Goal: Task Accomplishment & Management: Manage account settings

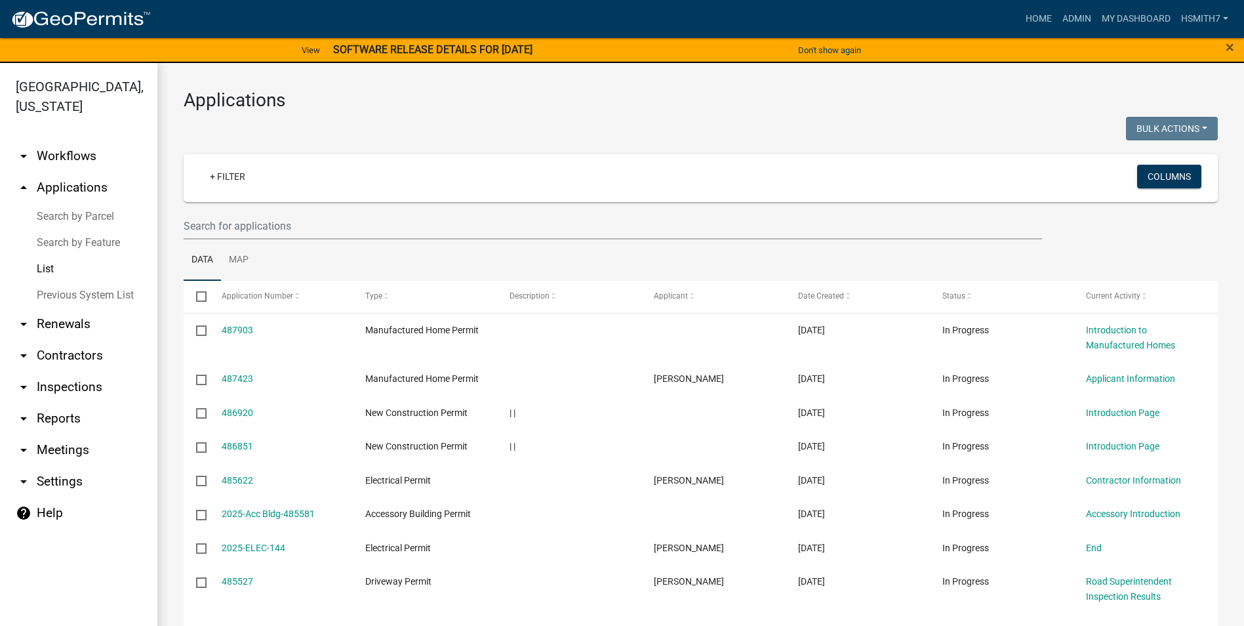
select select "3: 100"
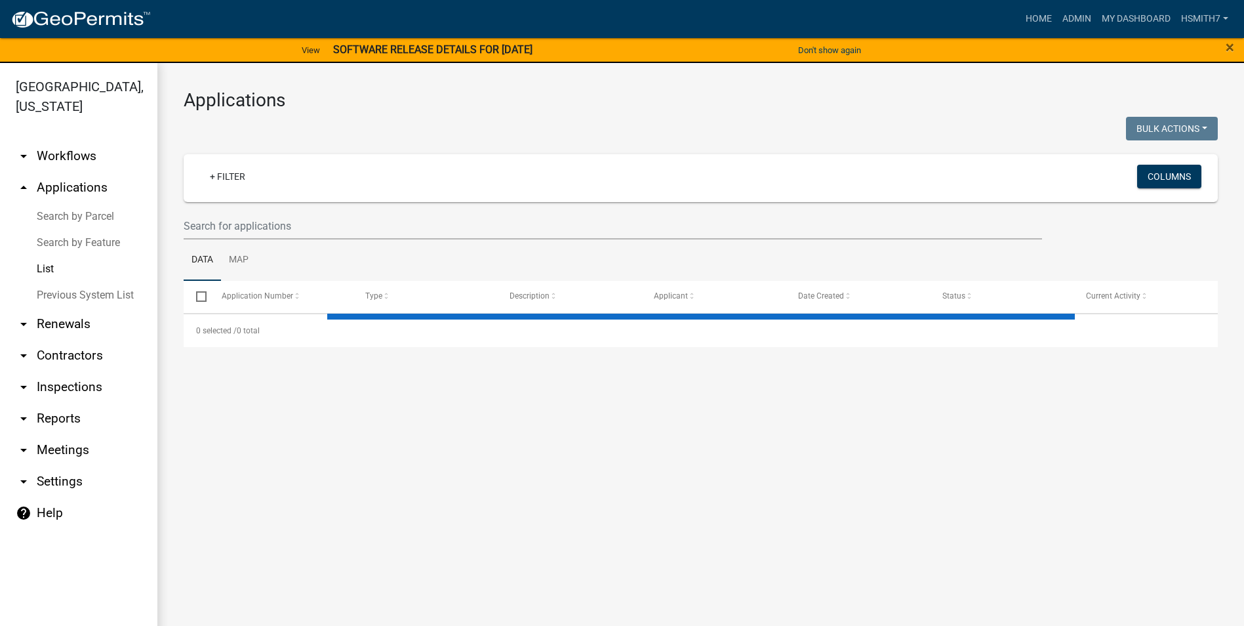
select select "3: 100"
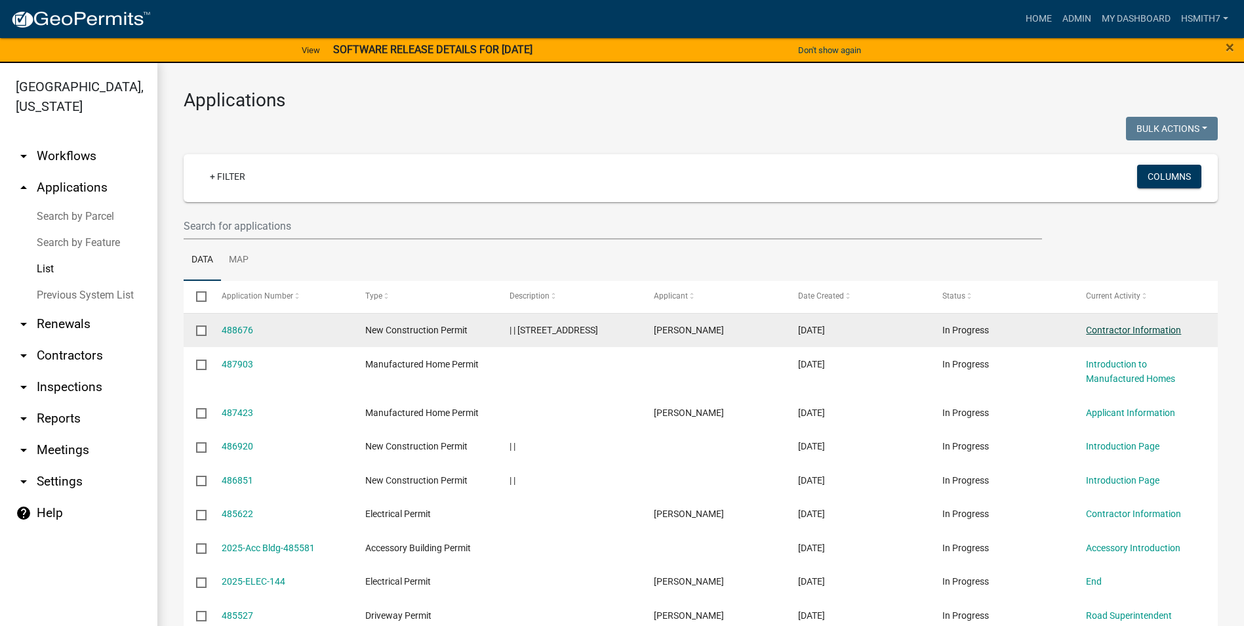
click at [1158, 325] on link "Contractor Information" at bounding box center [1133, 330] width 95 height 10
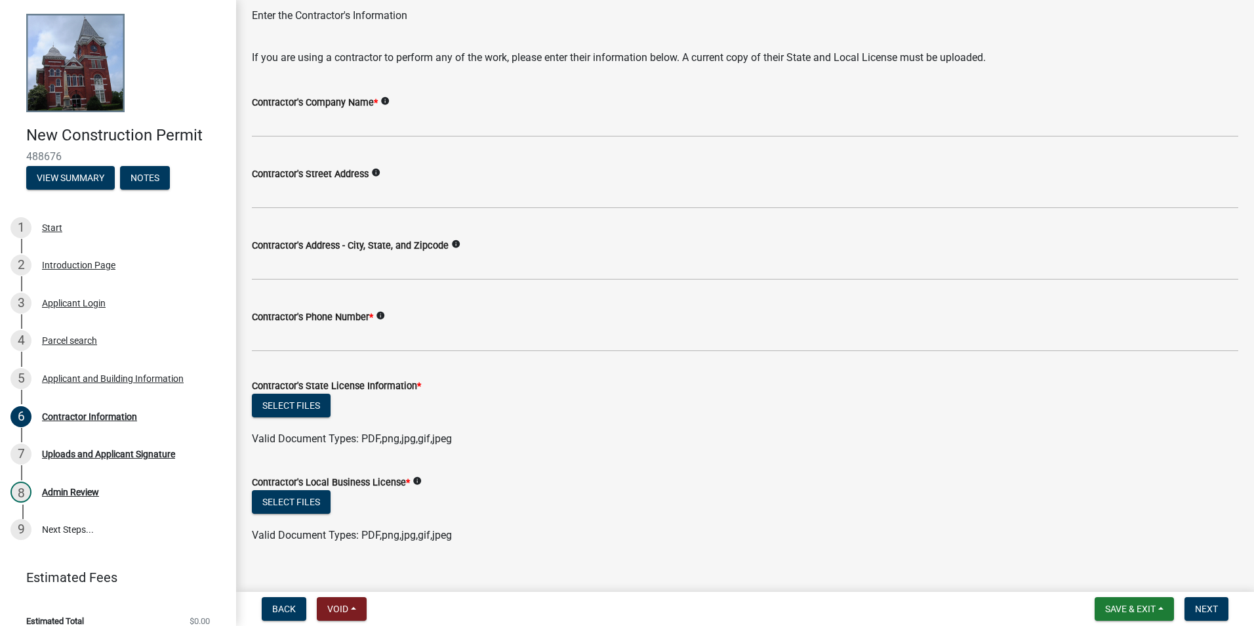
scroll to position [64, 0]
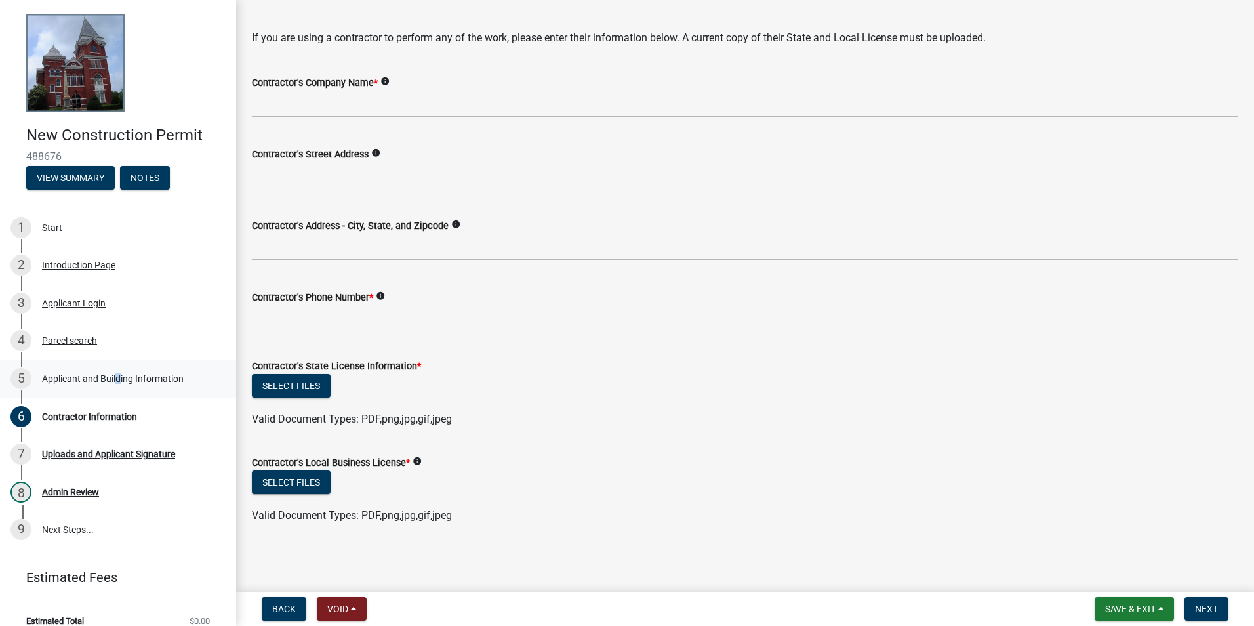
click at [115, 377] on div "Applicant and Building Information" at bounding box center [113, 378] width 142 height 9
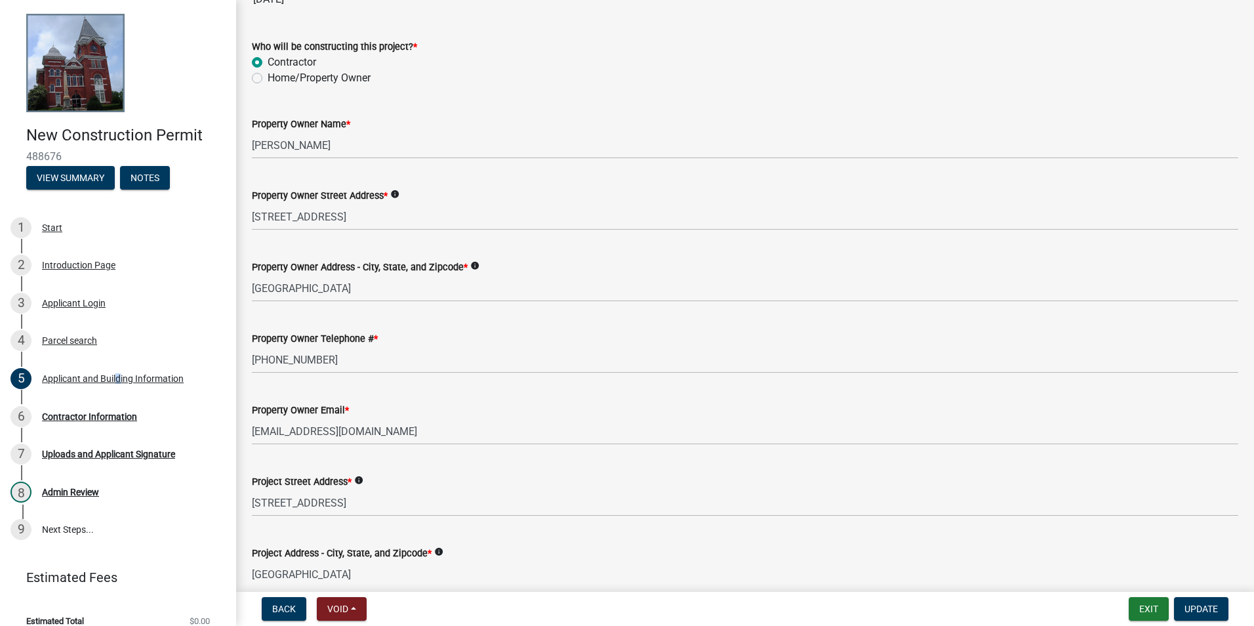
scroll to position [0, 0]
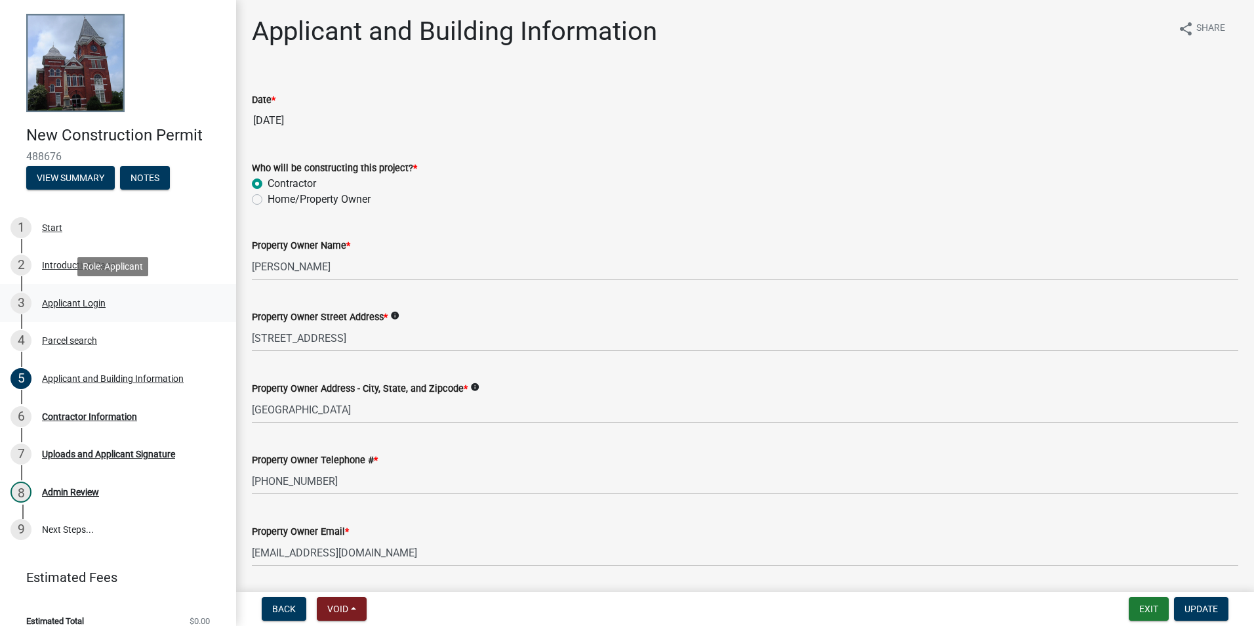
click at [84, 305] on div "Applicant Login" at bounding box center [74, 302] width 64 height 9
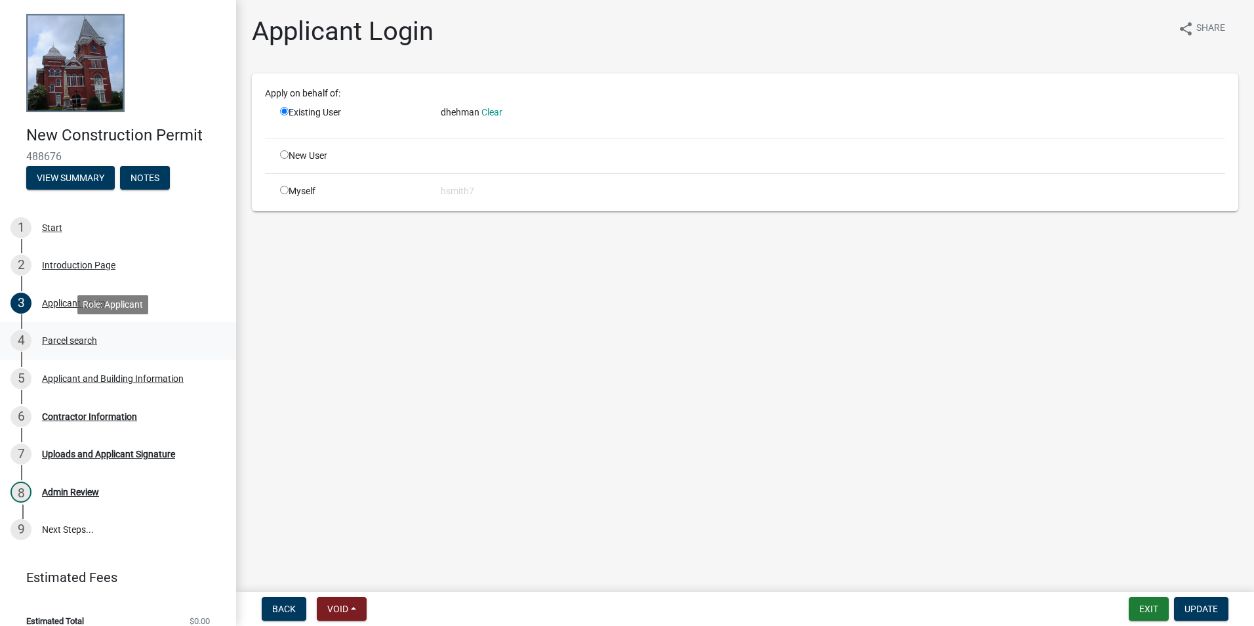
click at [84, 326] on link "4 Parcel search" at bounding box center [118, 341] width 236 height 38
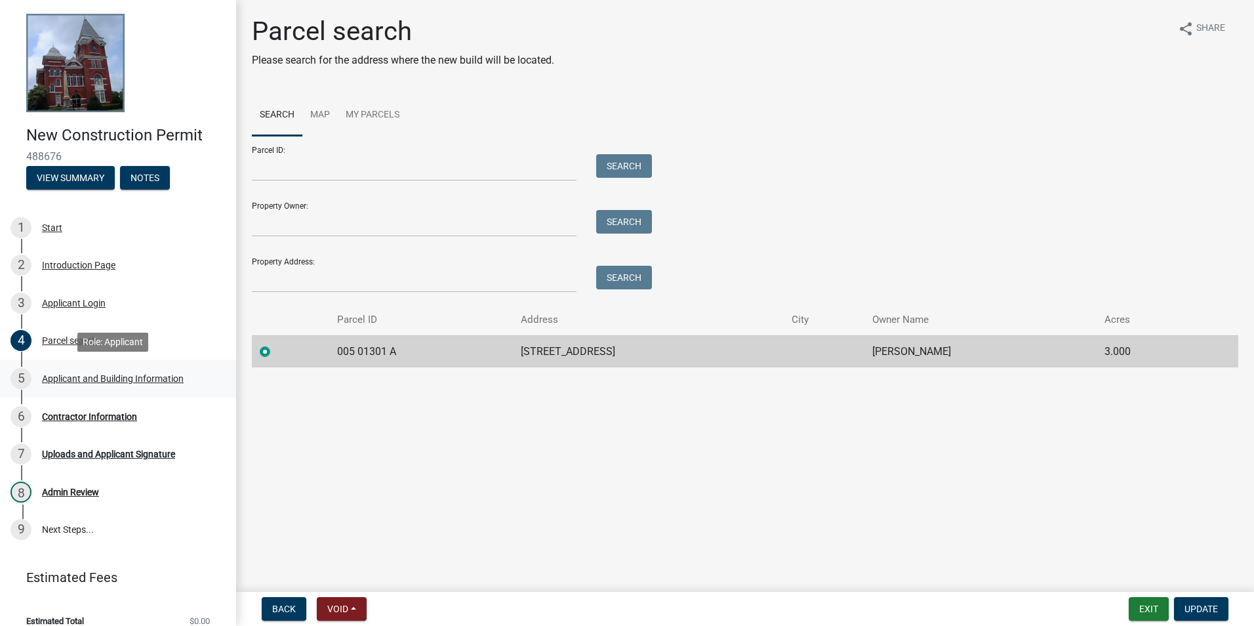
click at [71, 377] on div "Applicant and Building Information" at bounding box center [113, 378] width 142 height 9
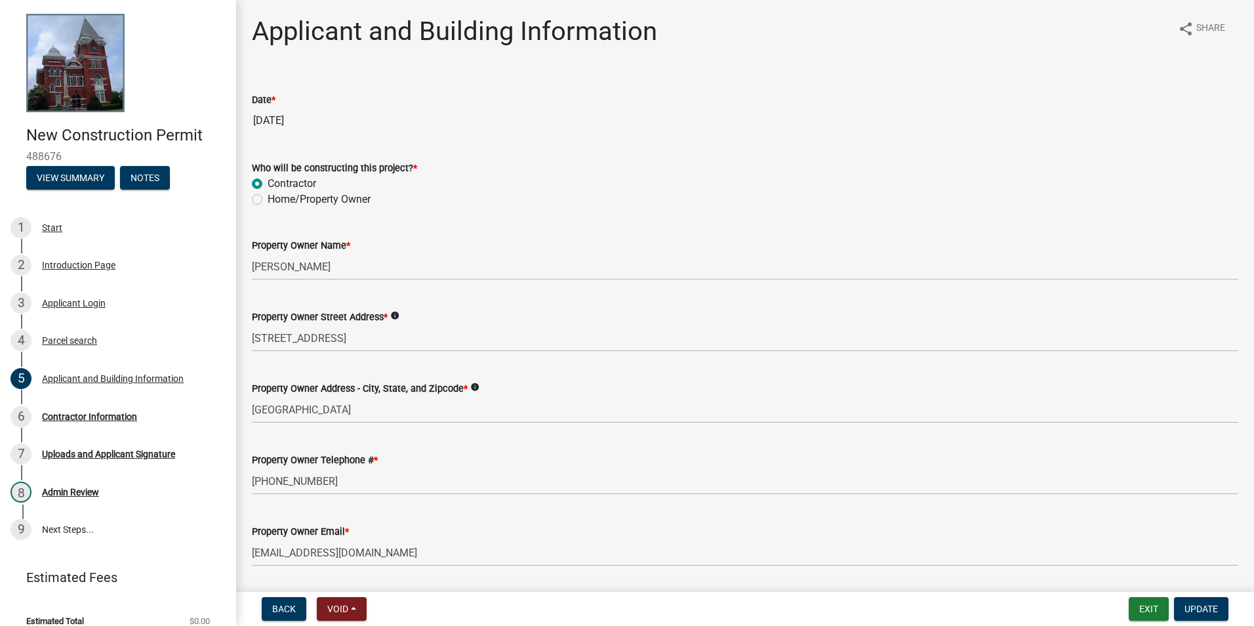
click at [298, 195] on label "Home/Property Owner" at bounding box center [319, 200] width 103 height 16
click at [276, 195] on input "Home/Property Owner" at bounding box center [272, 196] width 9 height 9
radio input "true"
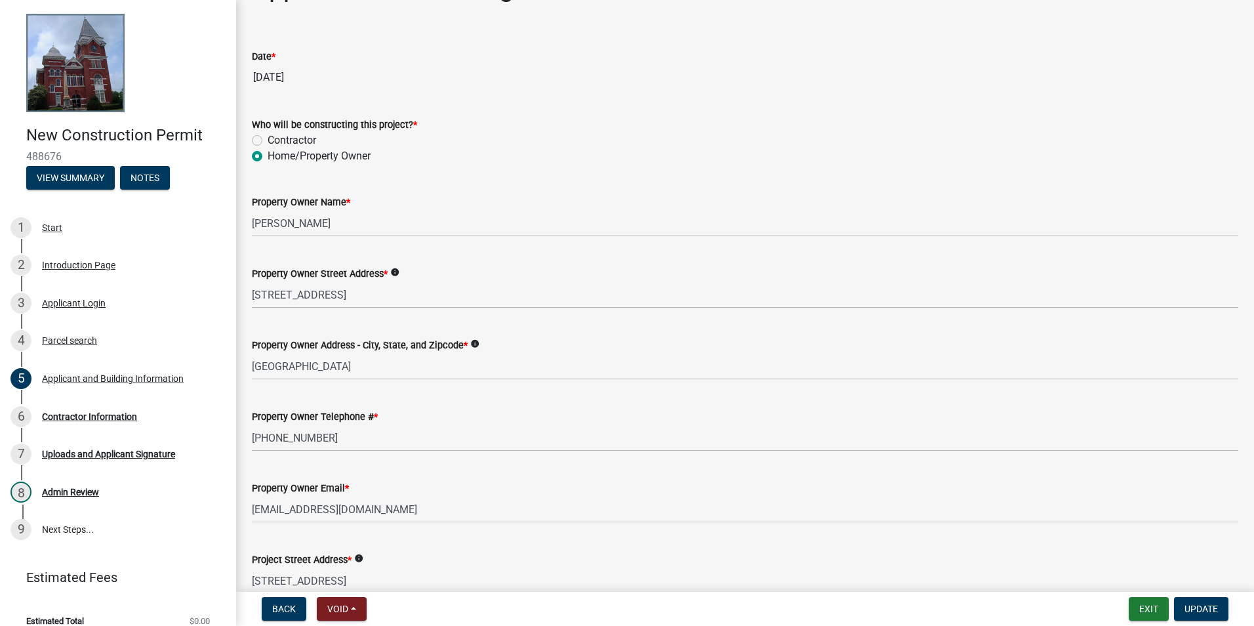
scroll to position [66, 0]
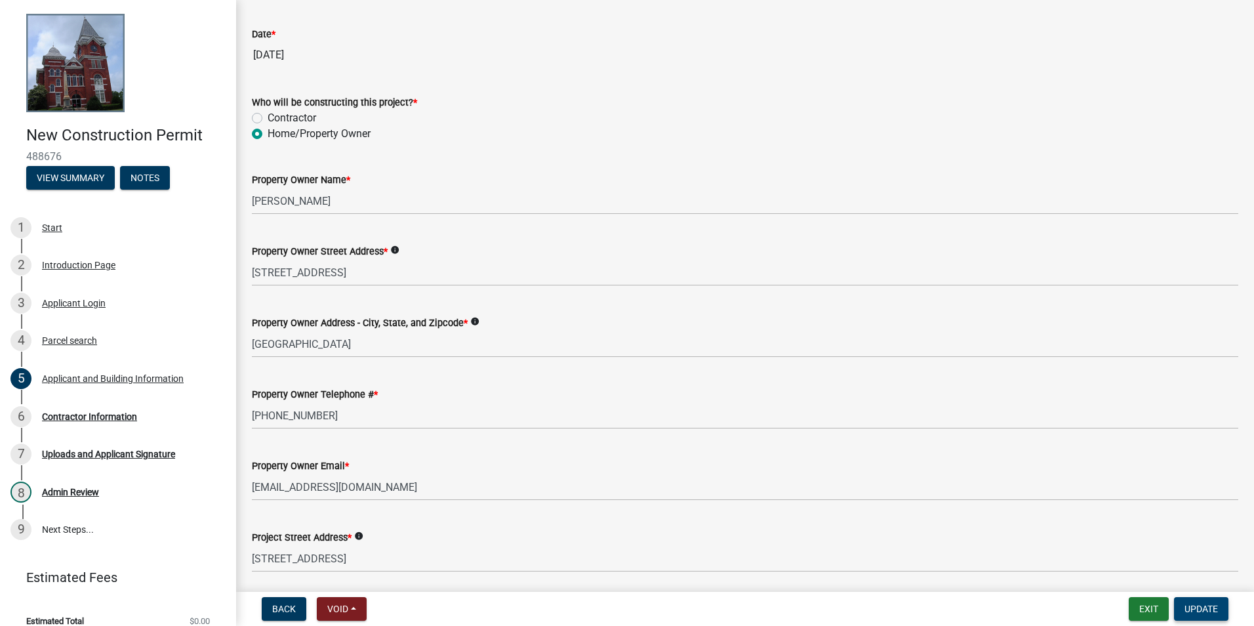
click at [1190, 610] on span "Update" at bounding box center [1201, 608] width 33 height 10
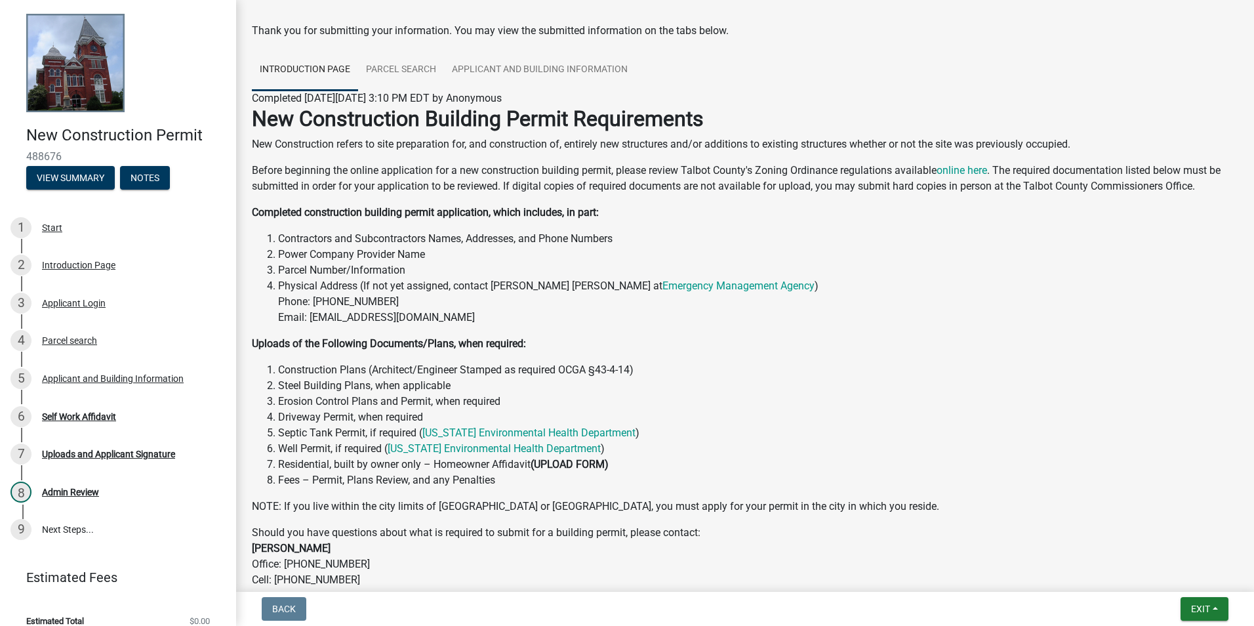
scroll to position [155, 0]
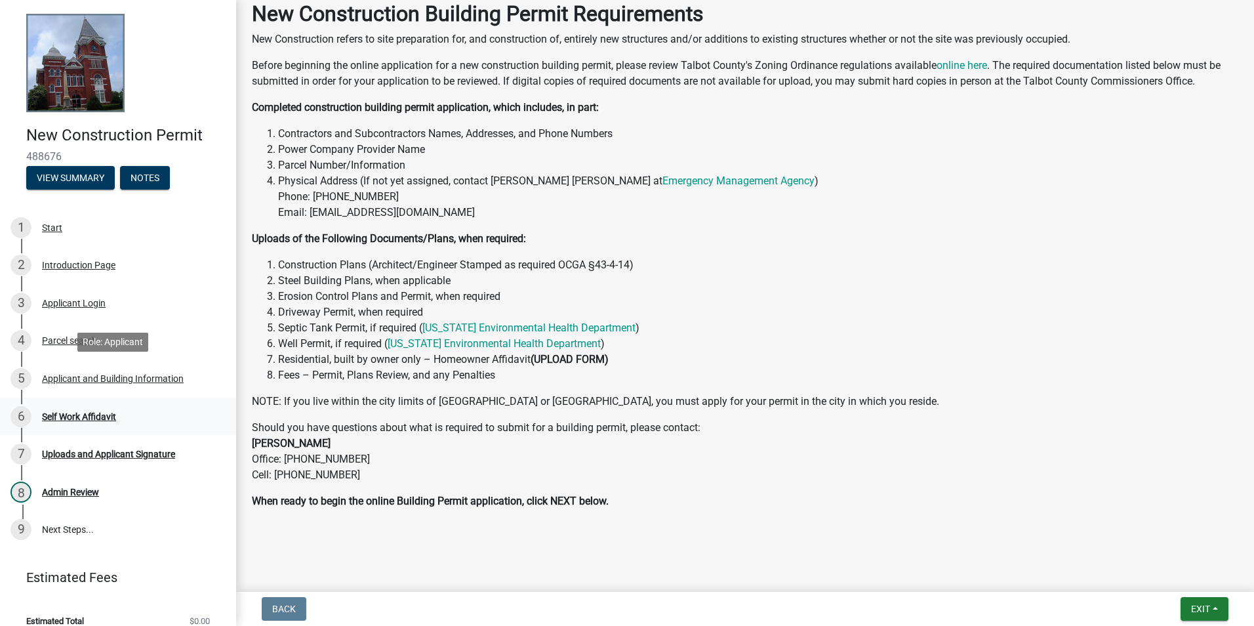
click at [131, 411] on div "6 Self Work Affidavit" at bounding box center [112, 416] width 205 height 21
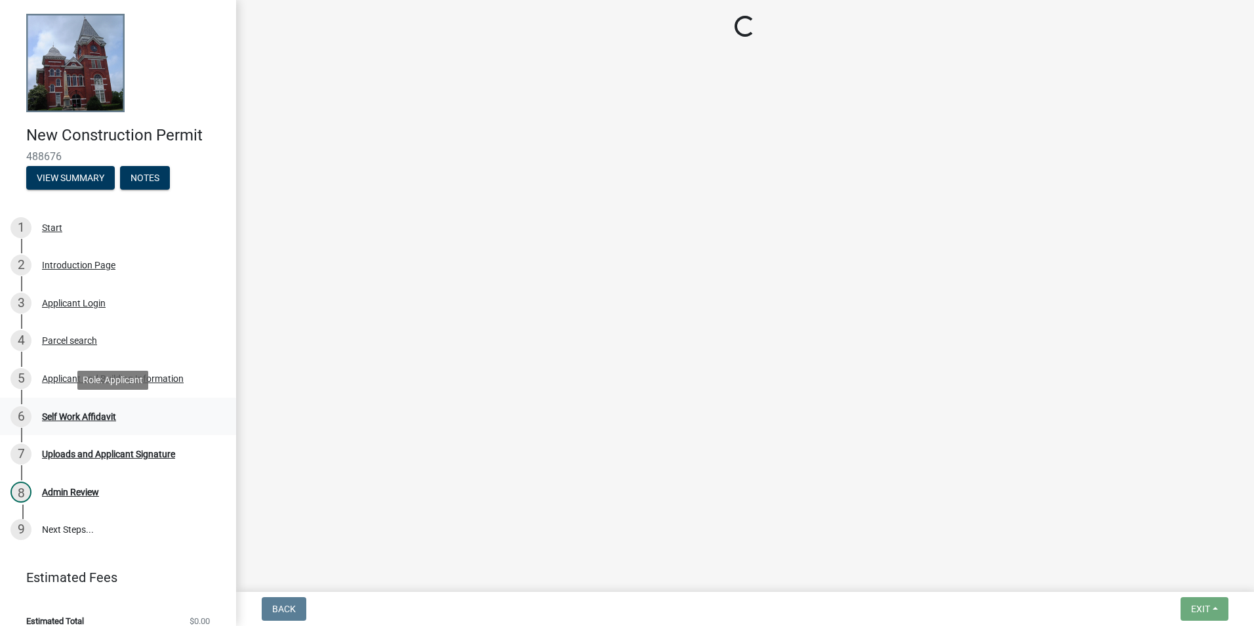
scroll to position [0, 0]
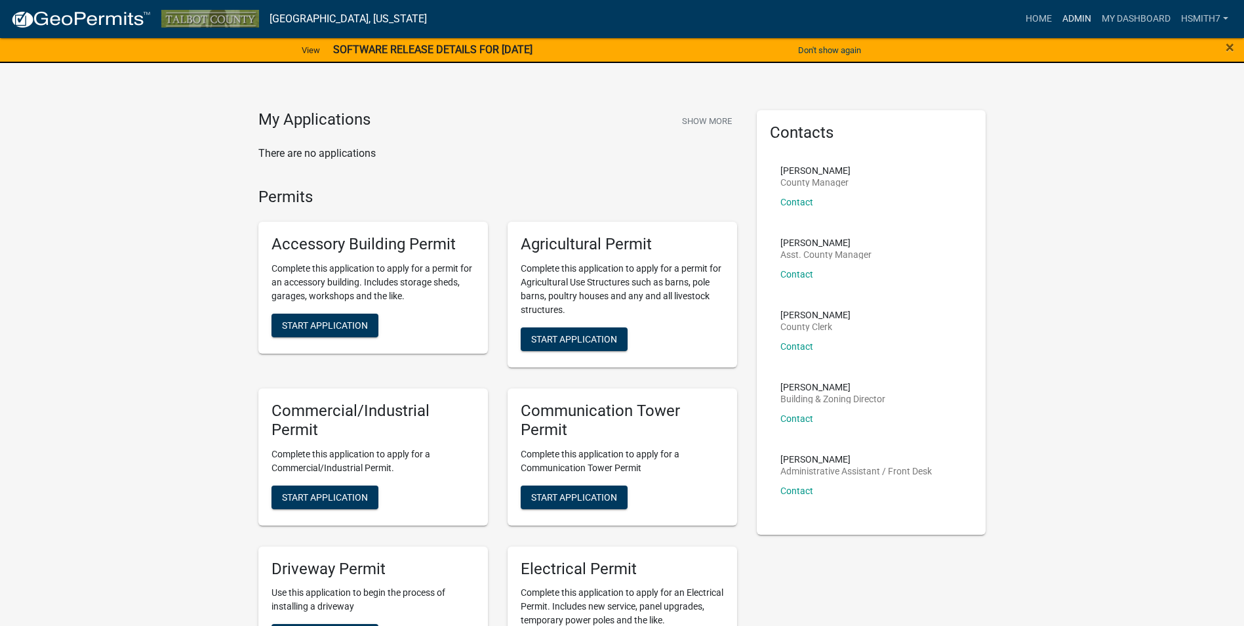
click at [1071, 26] on link "Admin" at bounding box center [1076, 19] width 39 height 25
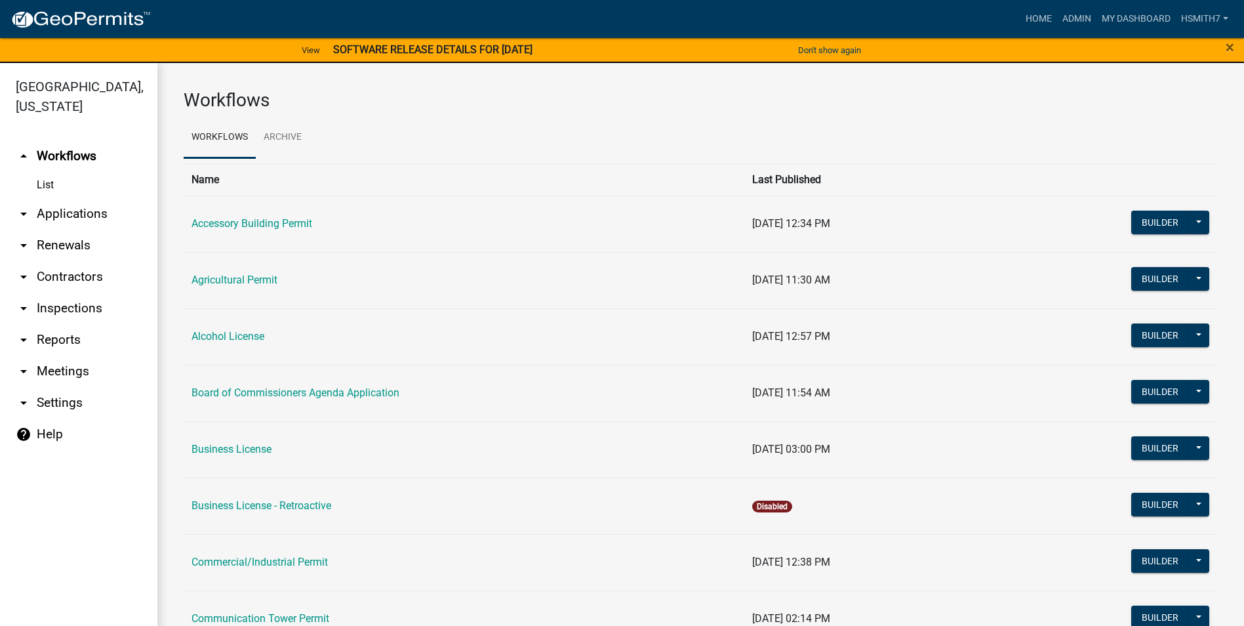
click at [78, 216] on link "arrow_drop_down Applications" at bounding box center [78, 213] width 157 height 31
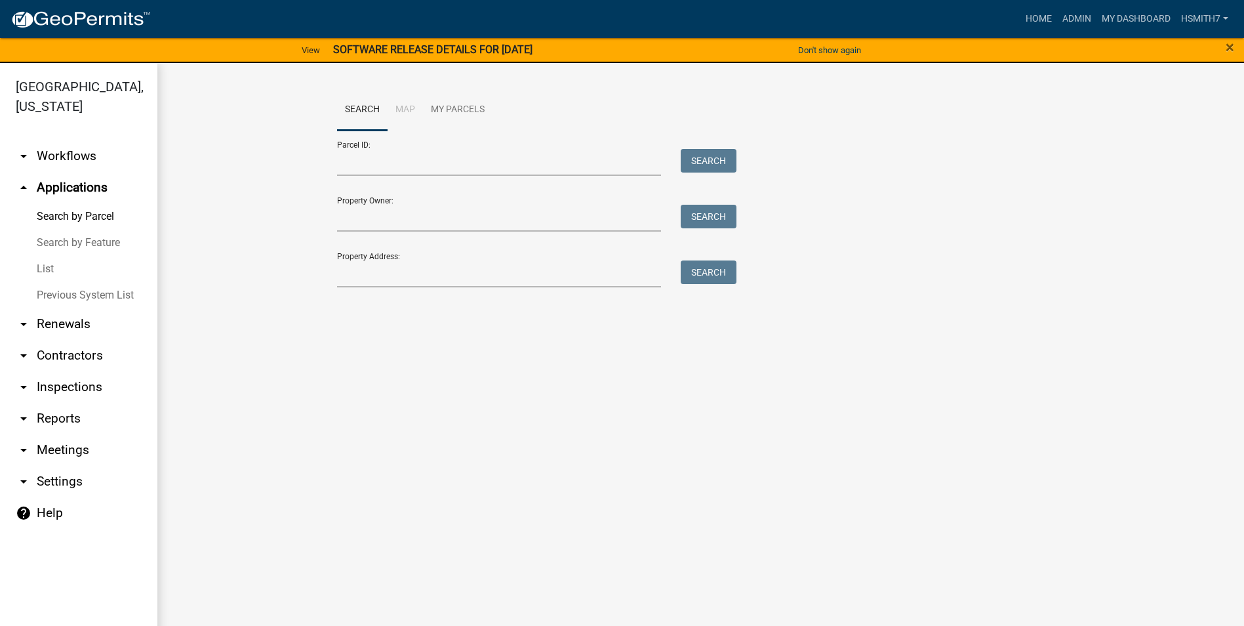
click at [47, 270] on link "List" at bounding box center [78, 269] width 157 height 26
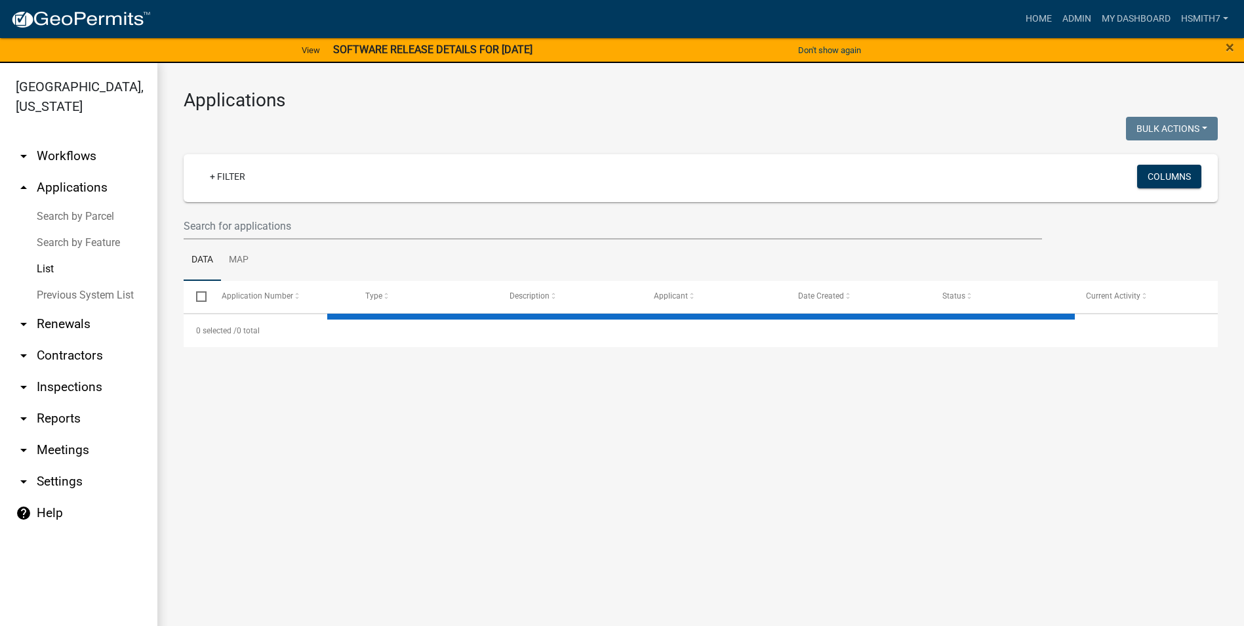
select select "3: 100"
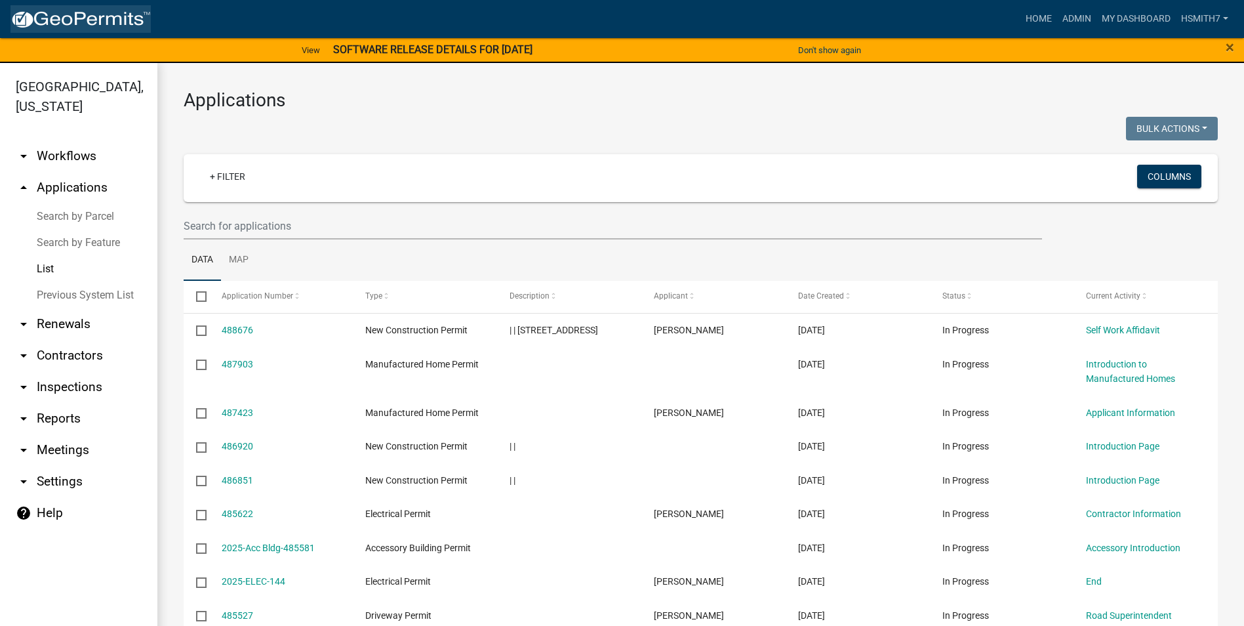
click at [101, 26] on img at bounding box center [80, 20] width 140 height 20
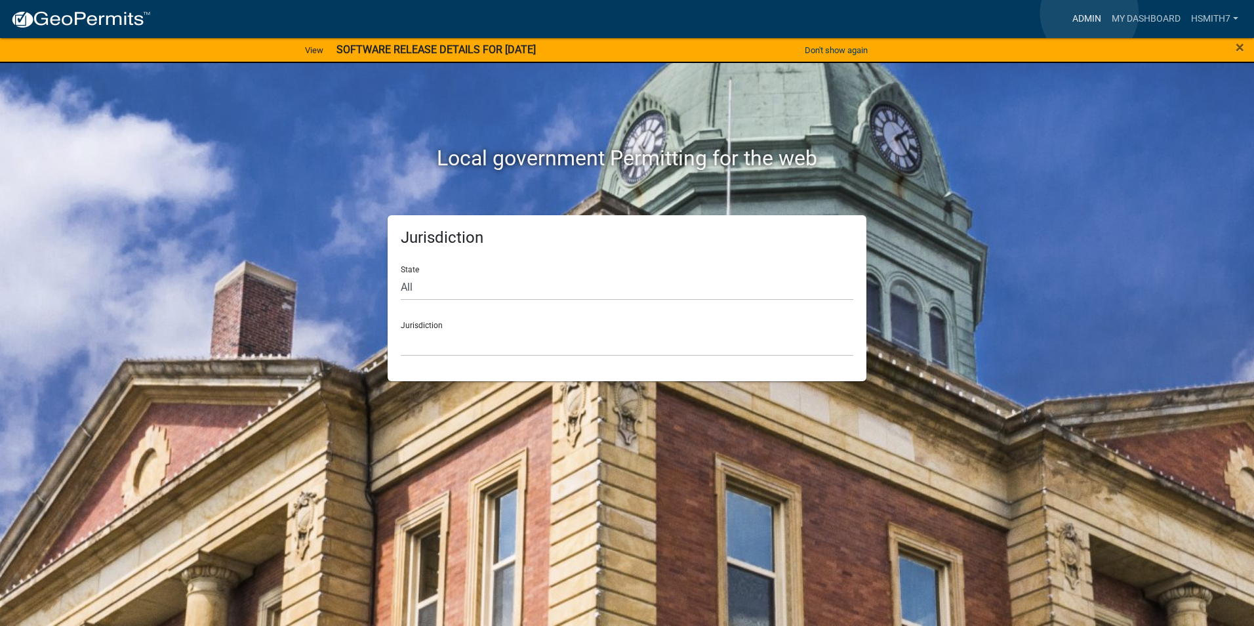
click at [1090, 13] on link "Admin" at bounding box center [1086, 19] width 39 height 25
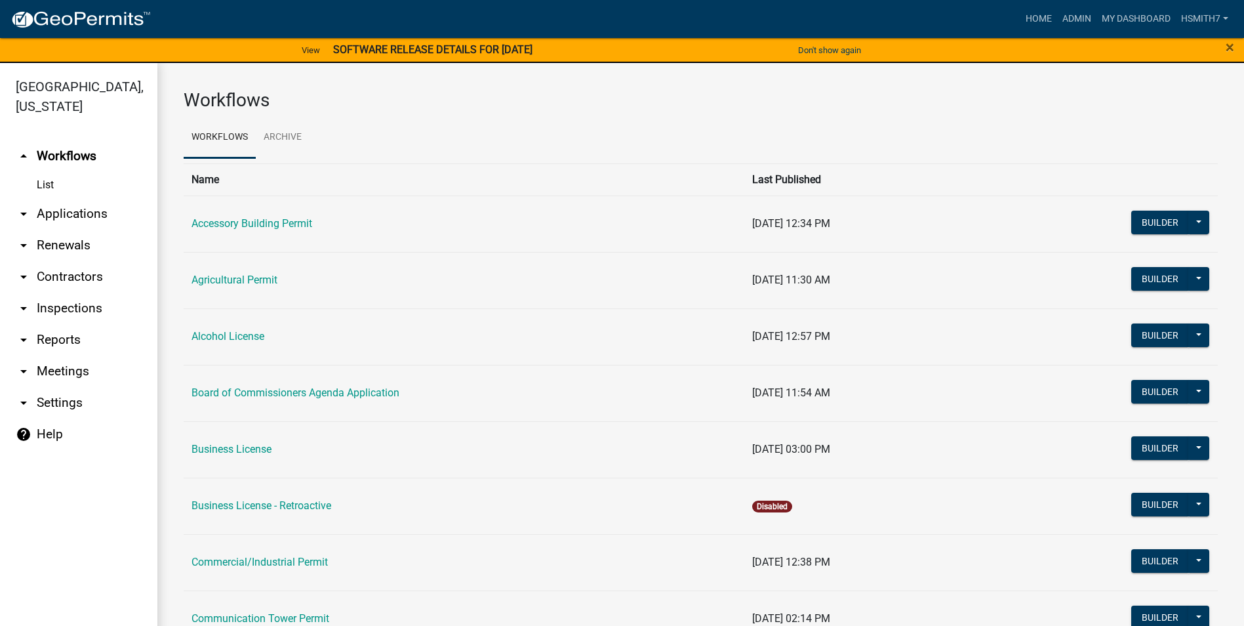
click at [98, 213] on link "arrow_drop_down Applications" at bounding box center [78, 213] width 157 height 31
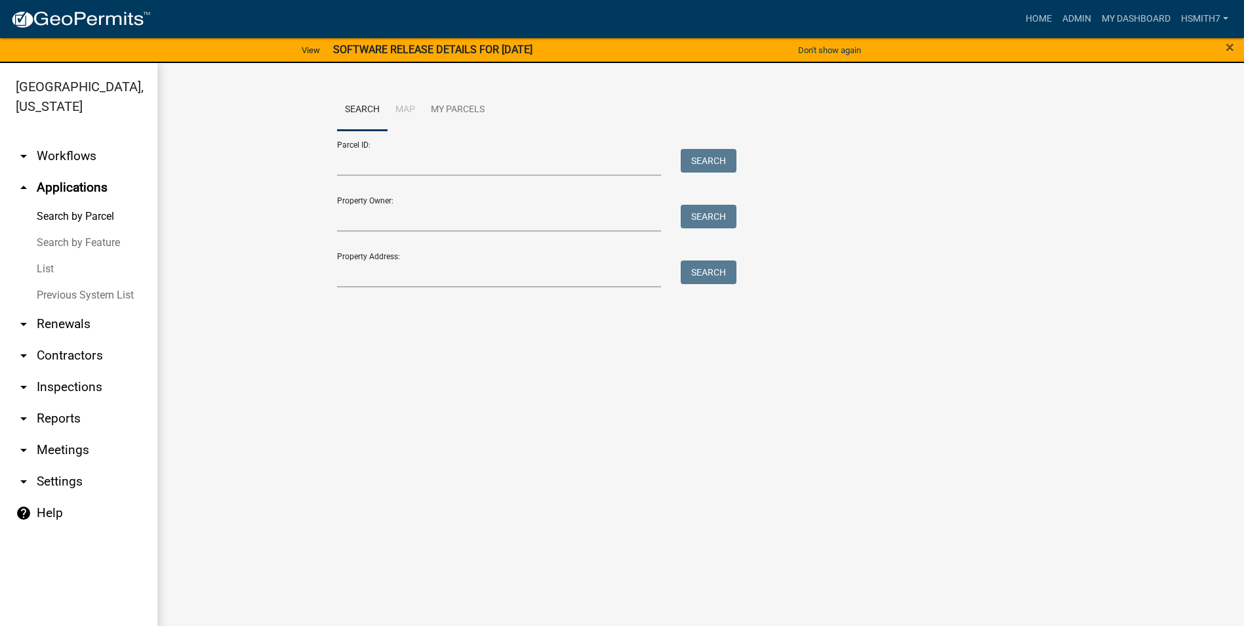
click at [51, 267] on link "List" at bounding box center [78, 269] width 157 height 26
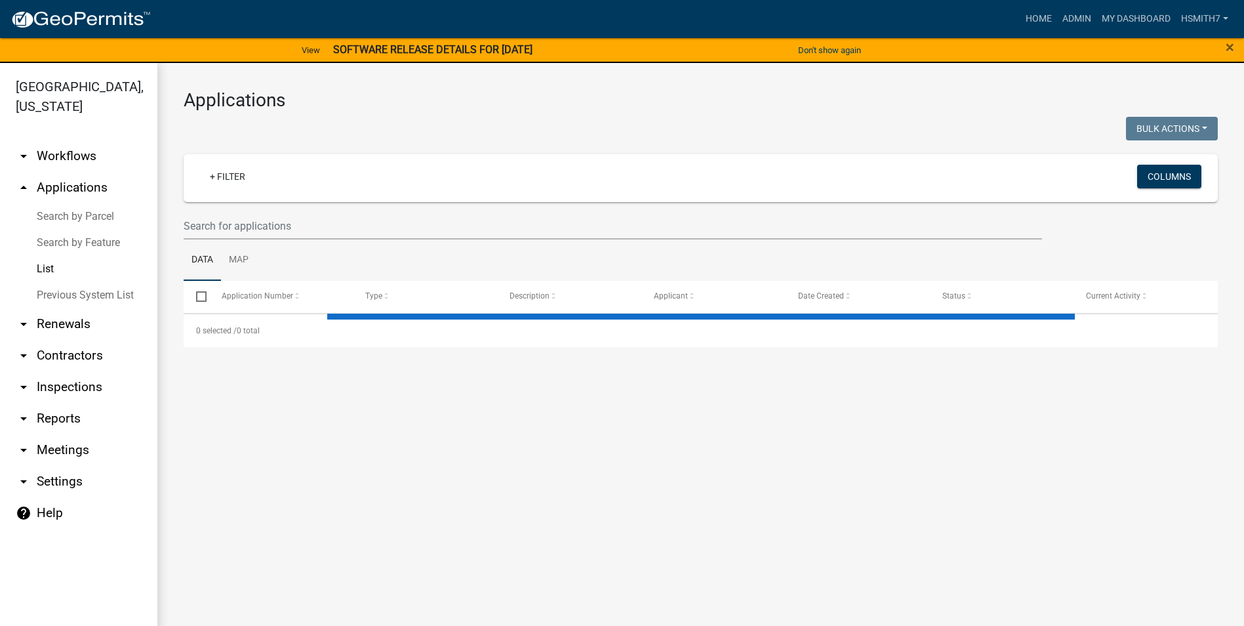
select select "3: 100"
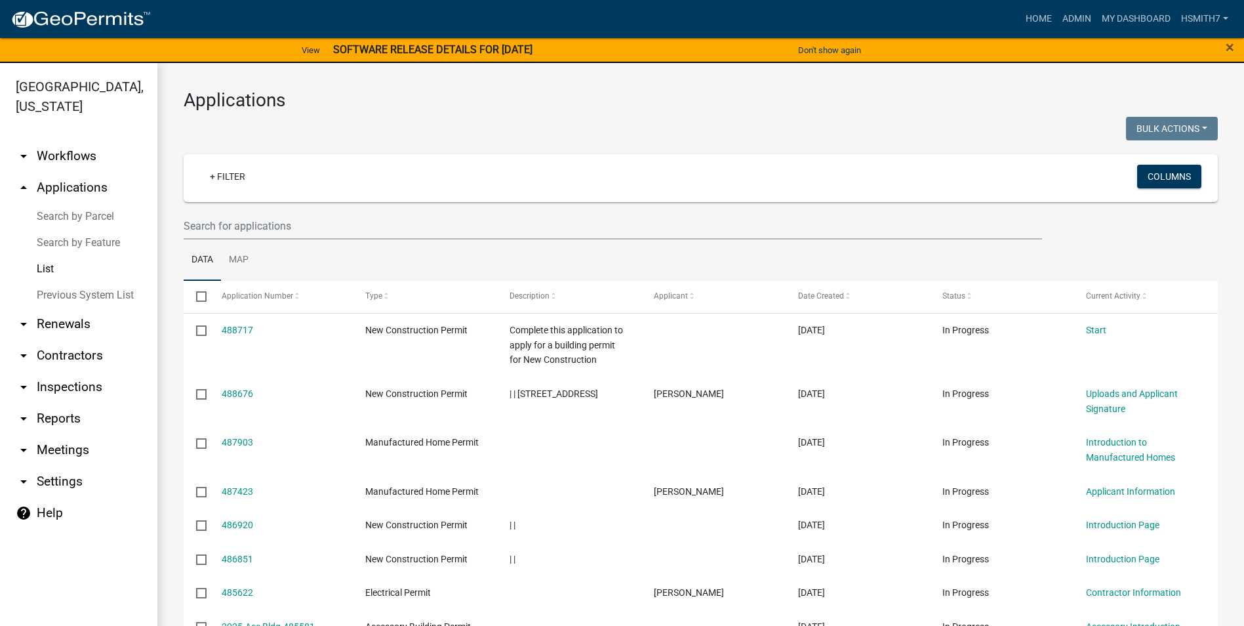
click at [77, 27] on img at bounding box center [80, 20] width 140 height 20
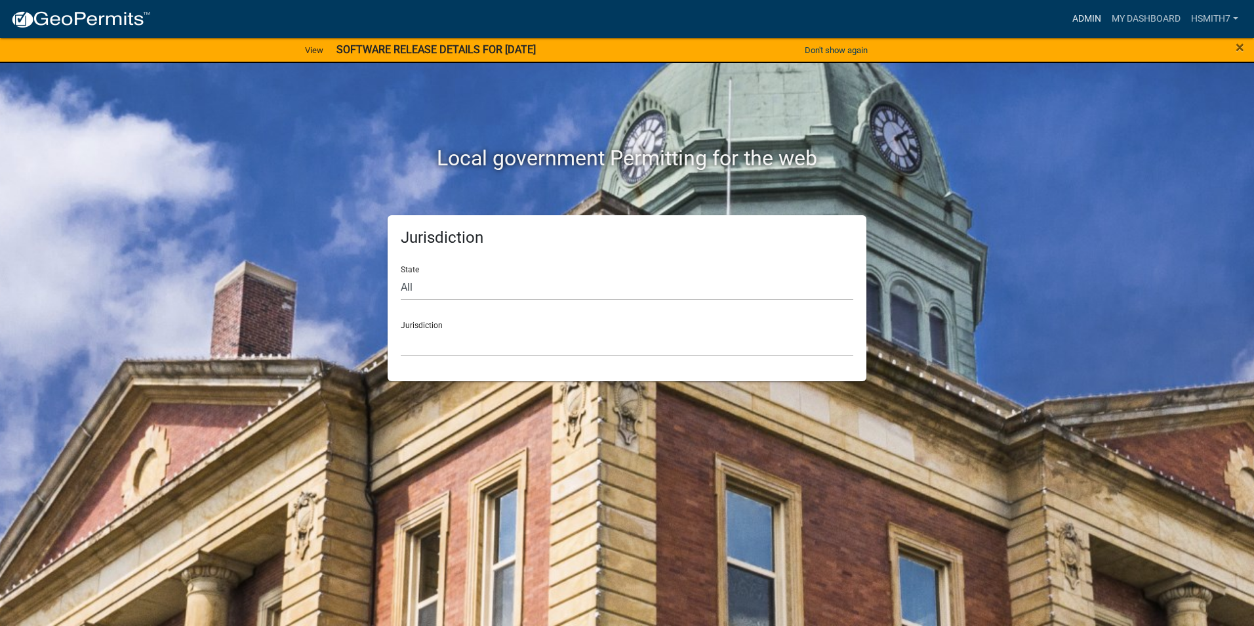
click at [1080, 10] on link "Admin" at bounding box center [1086, 19] width 39 height 25
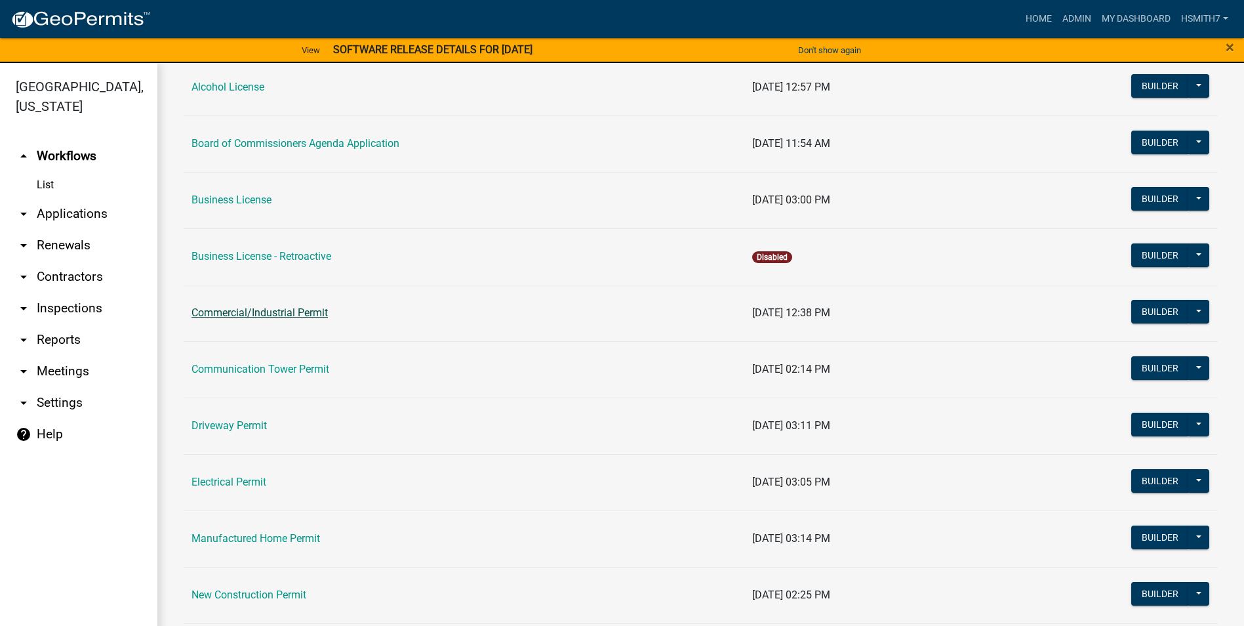
scroll to position [213, 0]
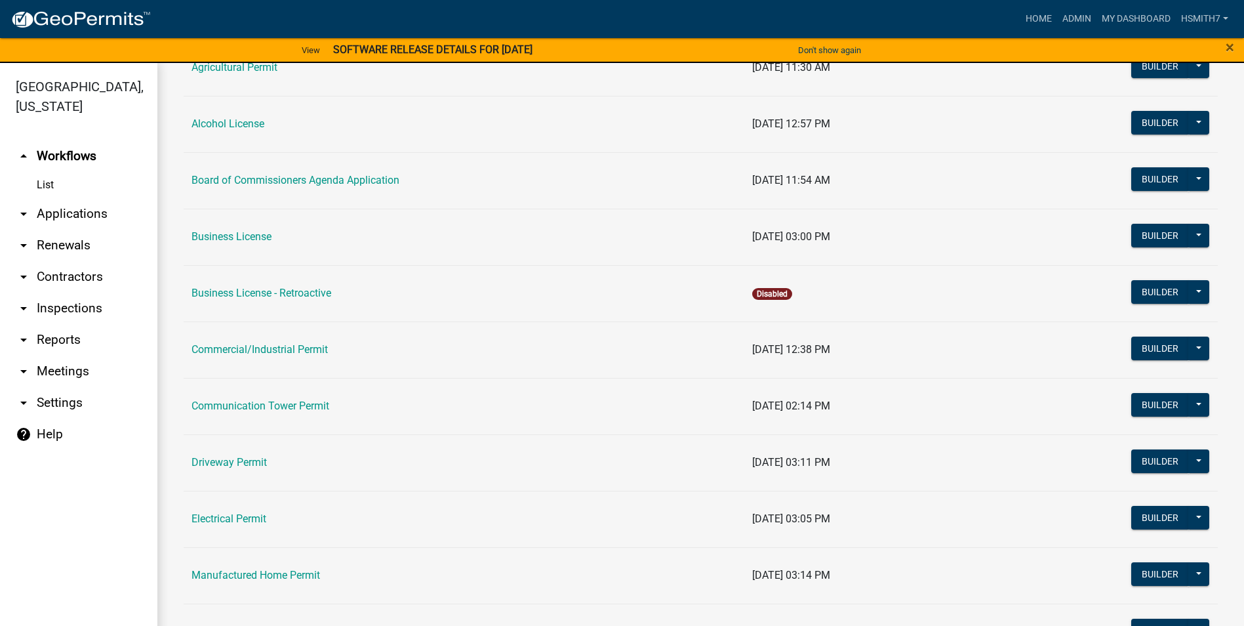
click at [64, 216] on link "arrow_drop_down Applications" at bounding box center [78, 213] width 157 height 31
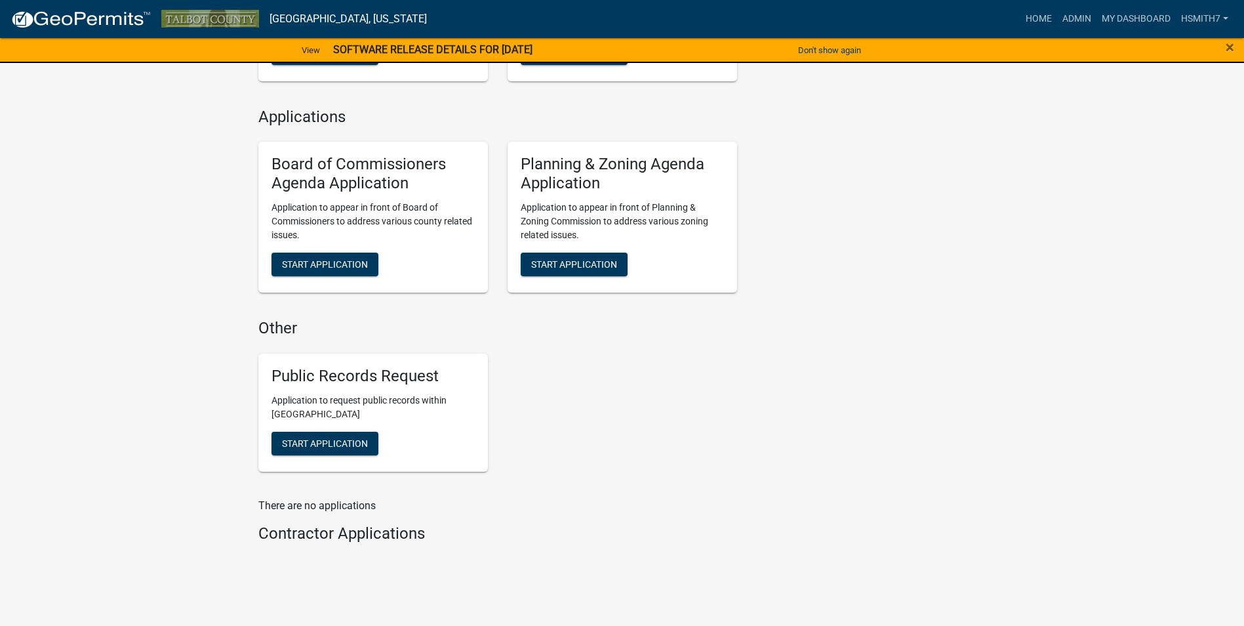
scroll to position [815, 0]
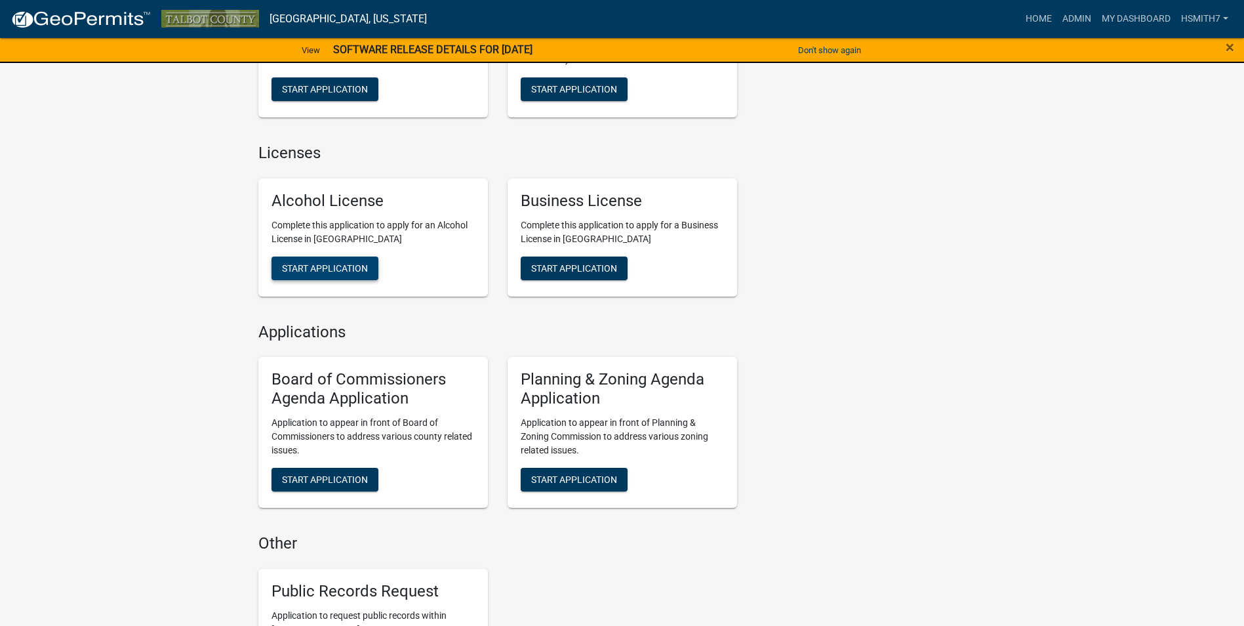
scroll to position [815, 0]
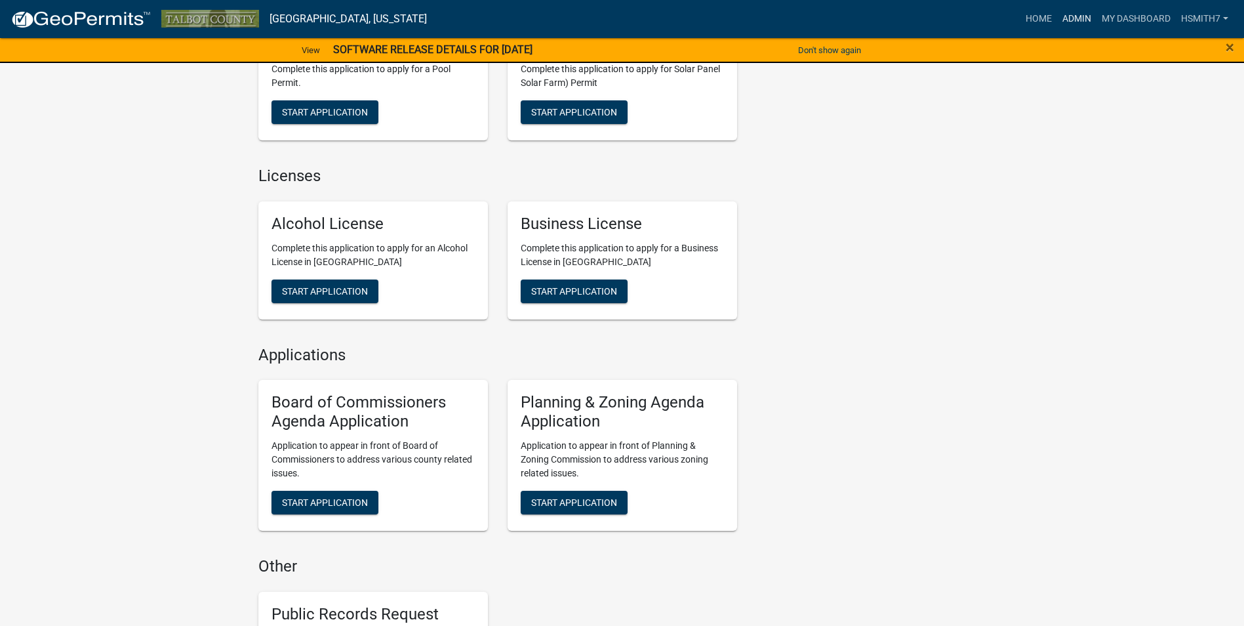
click at [1076, 16] on link "Admin" at bounding box center [1076, 19] width 39 height 25
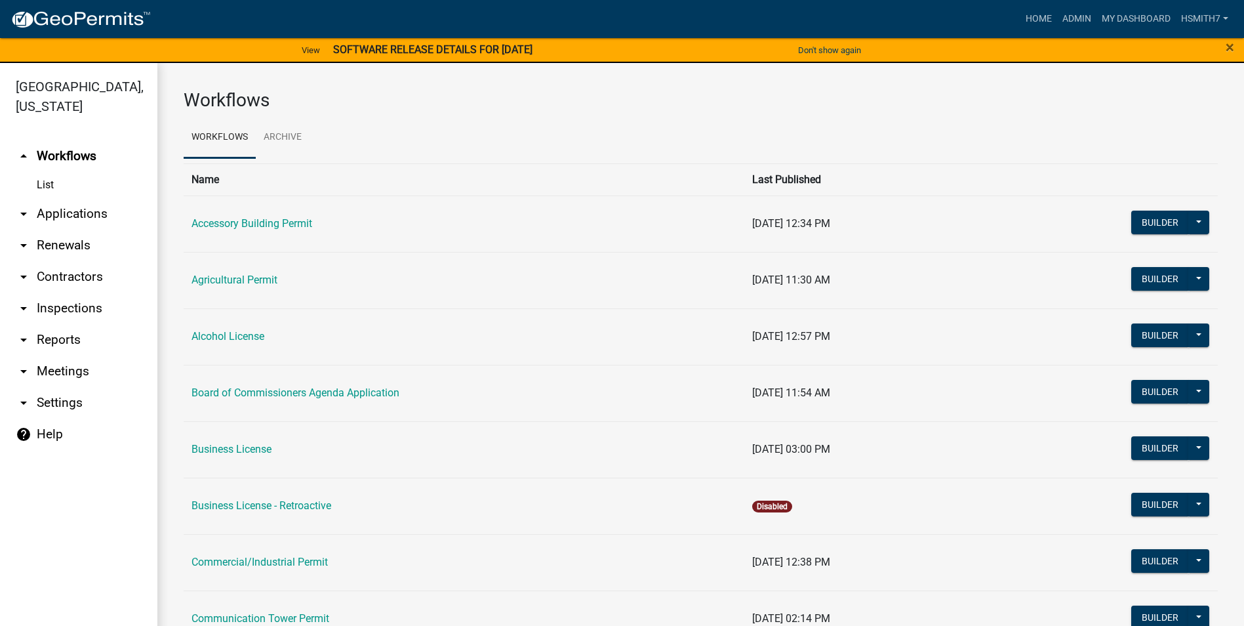
click at [49, 207] on link "arrow_drop_down Applications" at bounding box center [78, 213] width 157 height 31
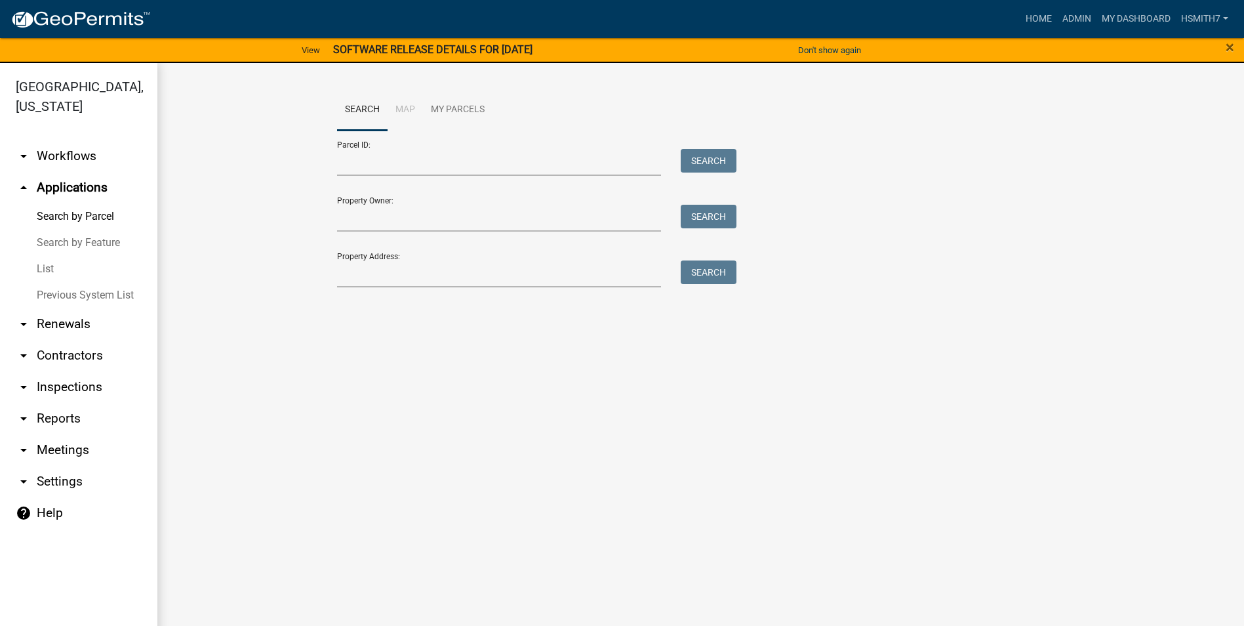
click at [49, 261] on link "List" at bounding box center [78, 269] width 157 height 26
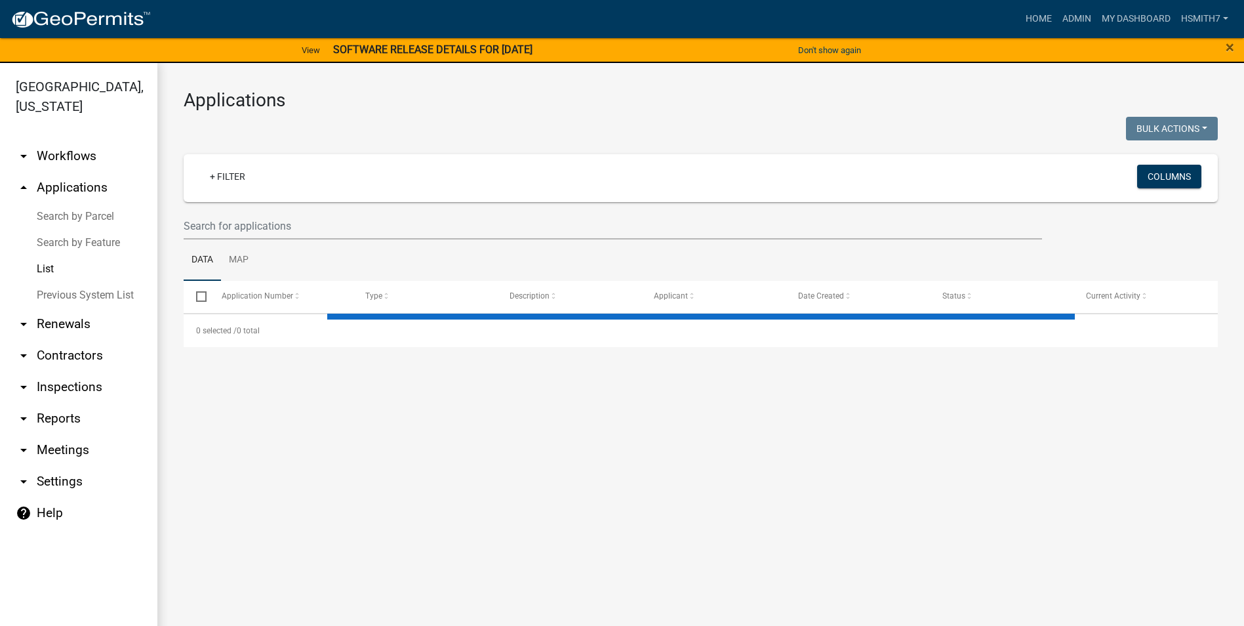
select select "3: 100"
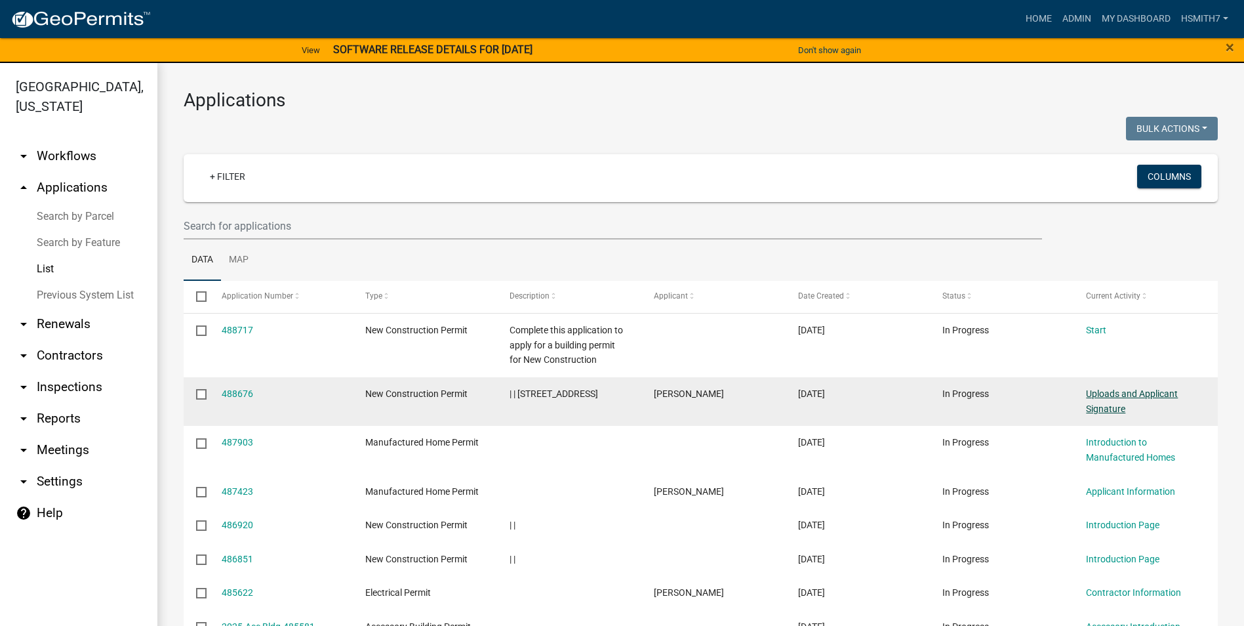
click at [1102, 389] on link "Uploads and Applicant Signature" at bounding box center [1132, 401] width 92 height 26
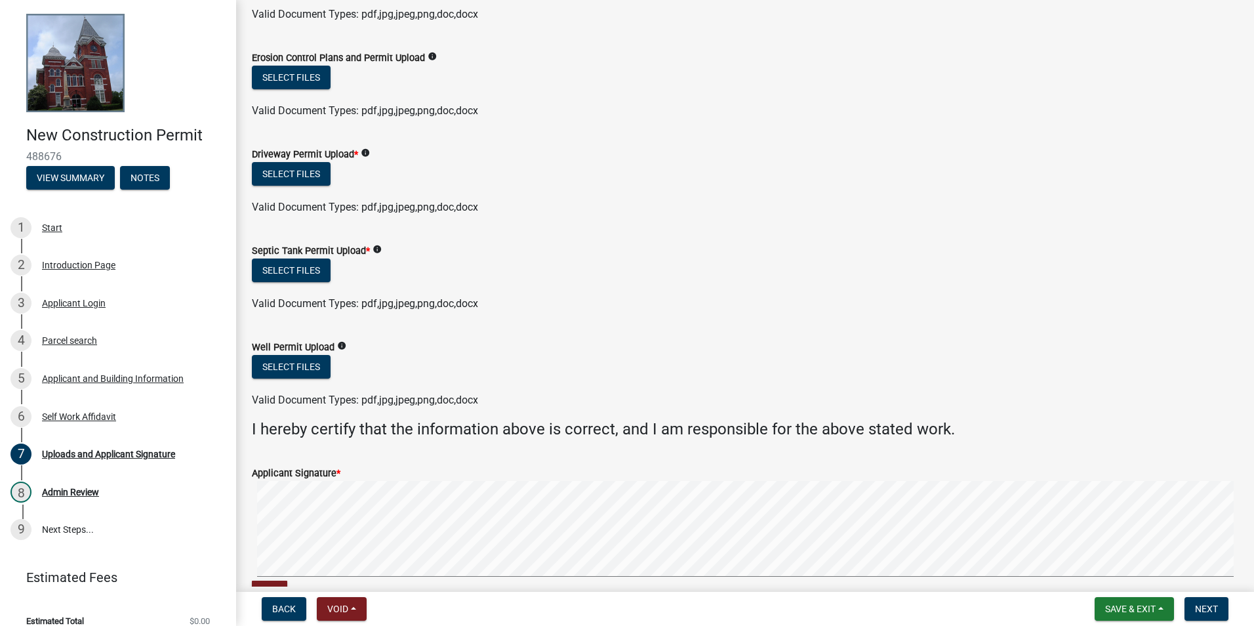
scroll to position [388, 0]
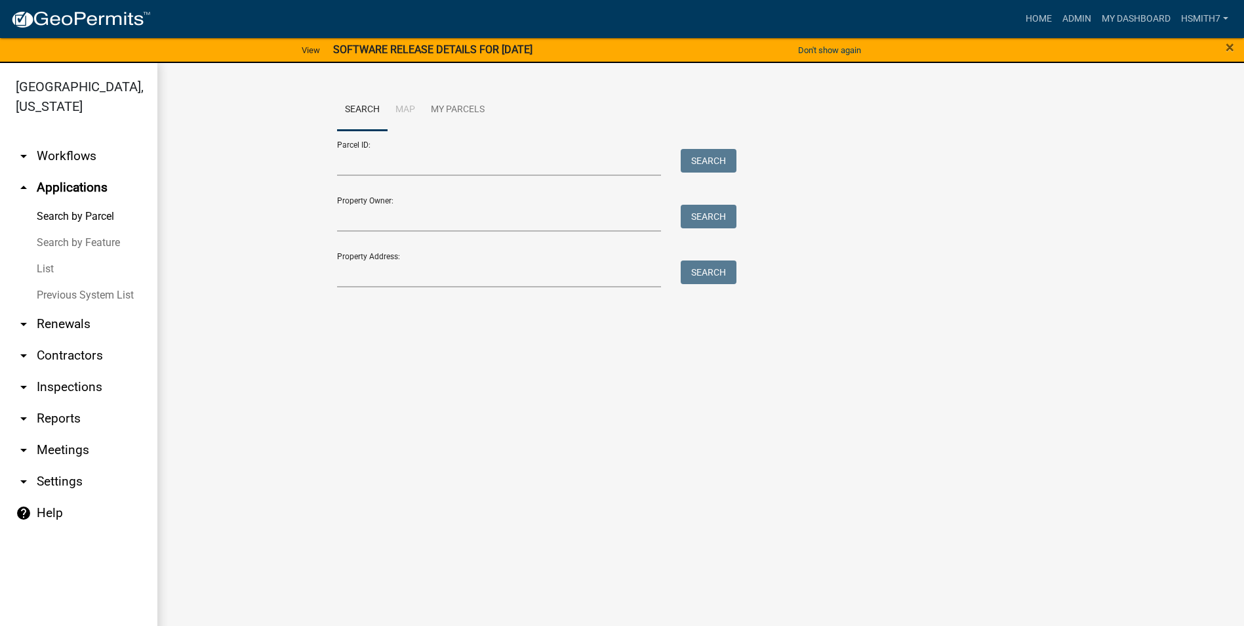
click at [37, 269] on link "List" at bounding box center [78, 269] width 157 height 26
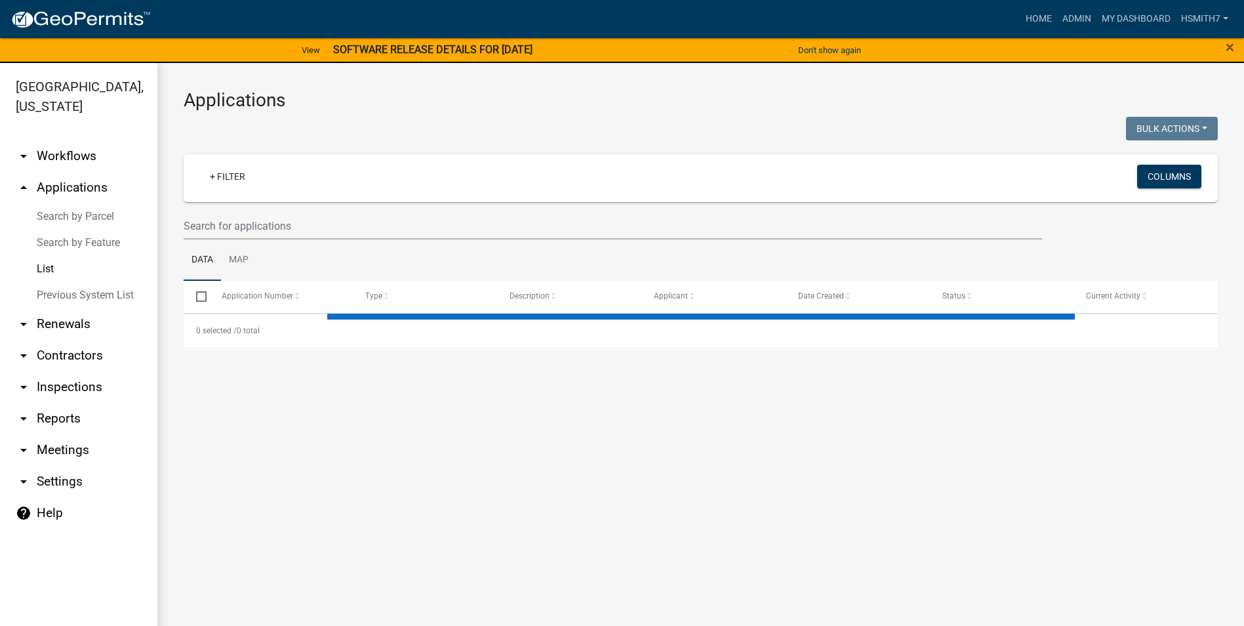
select select "3: 100"
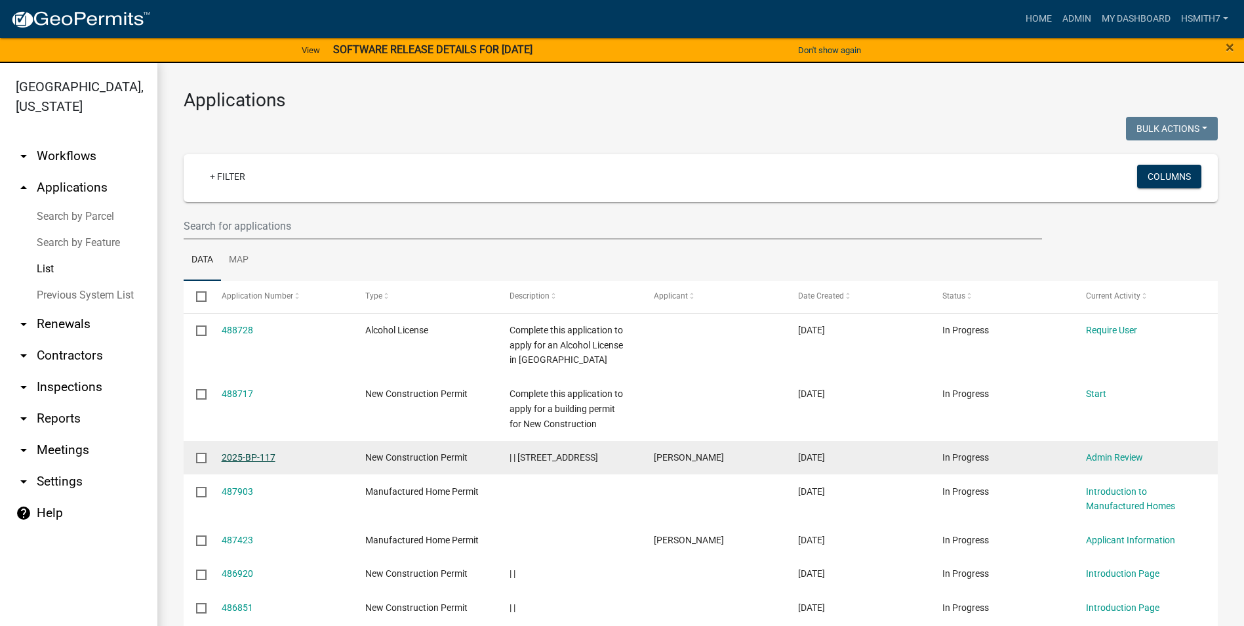
click at [270, 456] on link "2025-BP-117" at bounding box center [249, 457] width 54 height 10
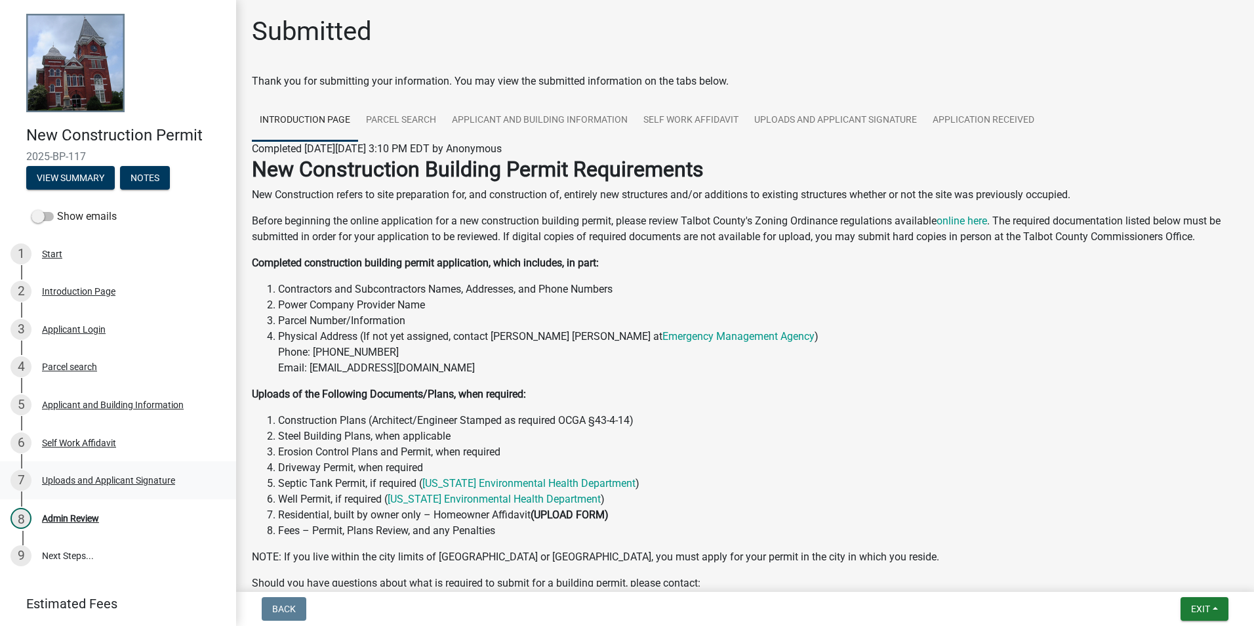
click at [135, 489] on div "7 Uploads and Applicant Signature" at bounding box center [112, 480] width 205 height 21
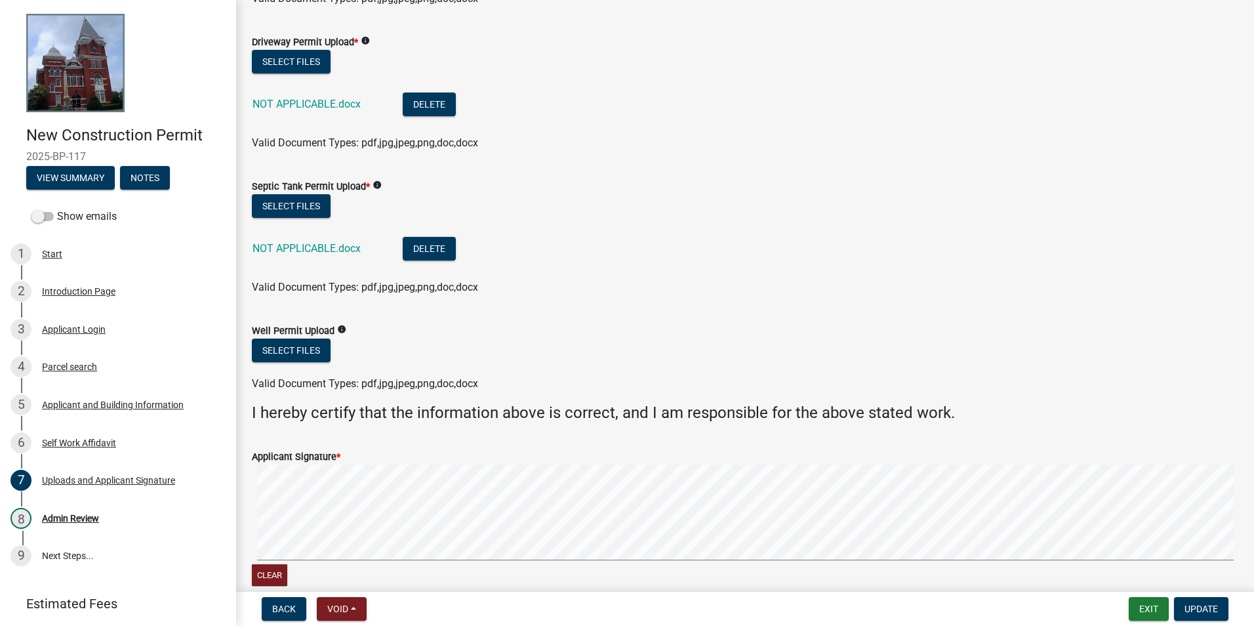
scroll to position [710, 0]
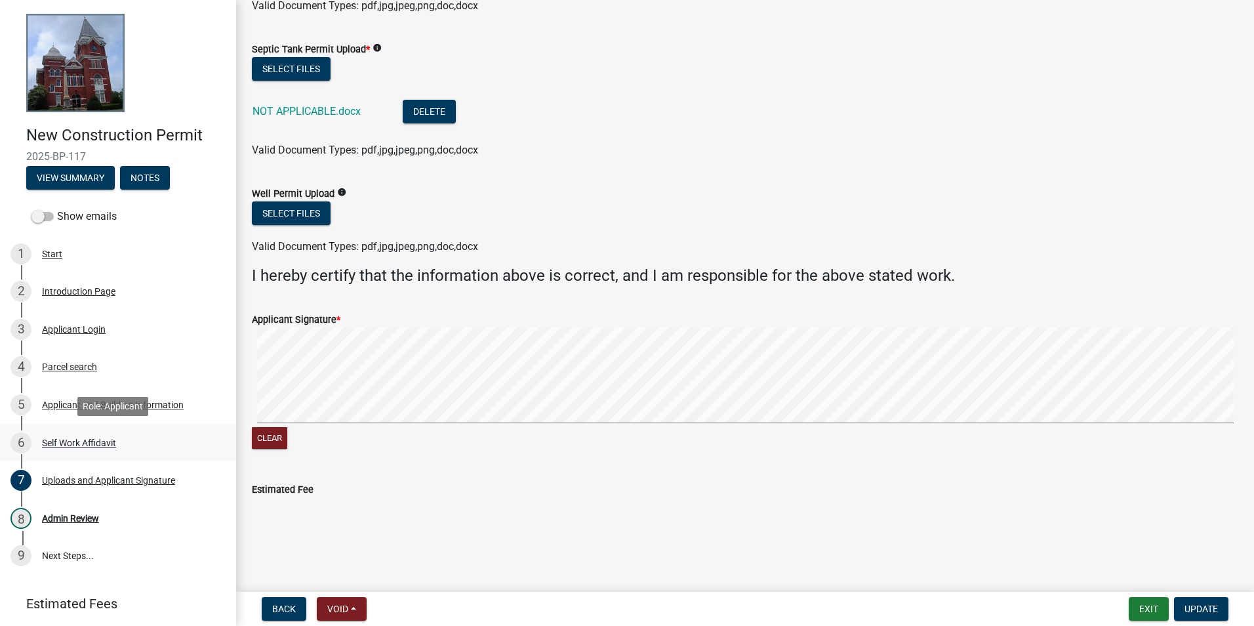
click at [119, 436] on div "6 Self Work Affidavit" at bounding box center [112, 442] width 205 height 21
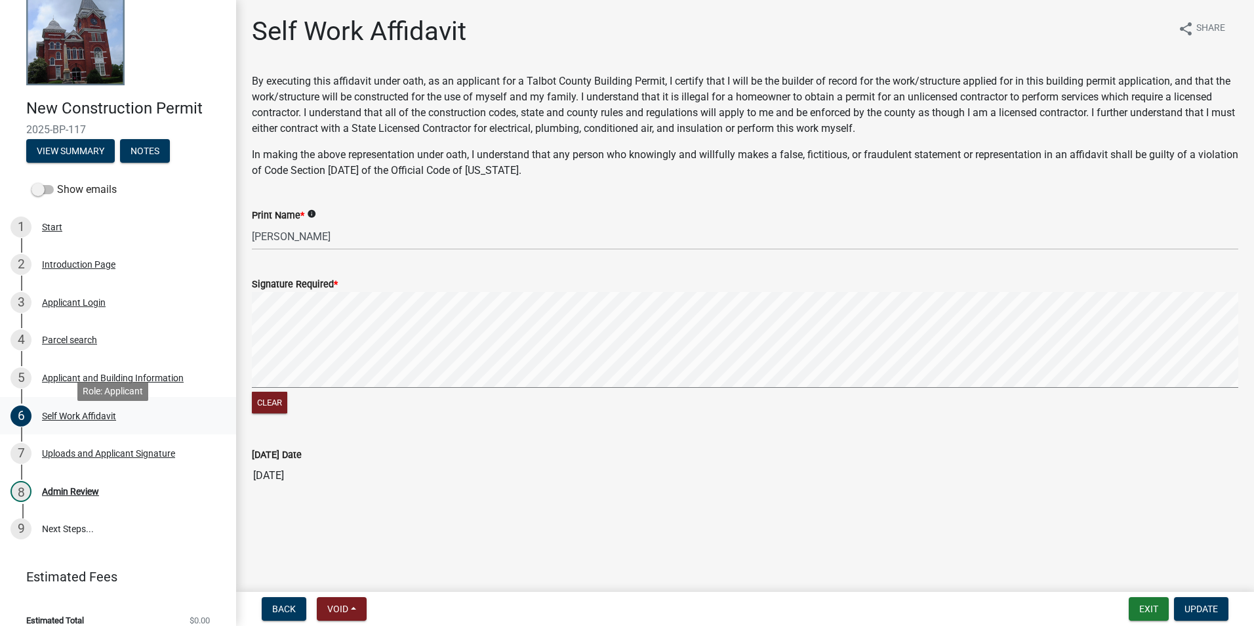
scroll to position [41, 0]
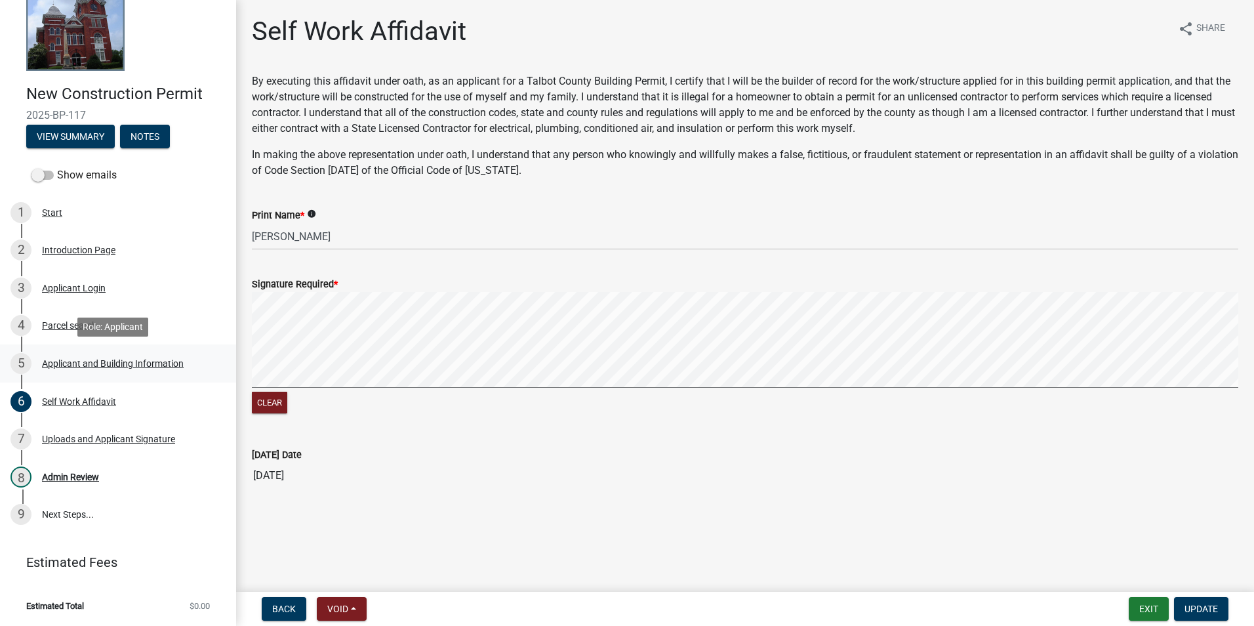
click at [73, 363] on div "Applicant and Building Information" at bounding box center [113, 363] width 142 height 9
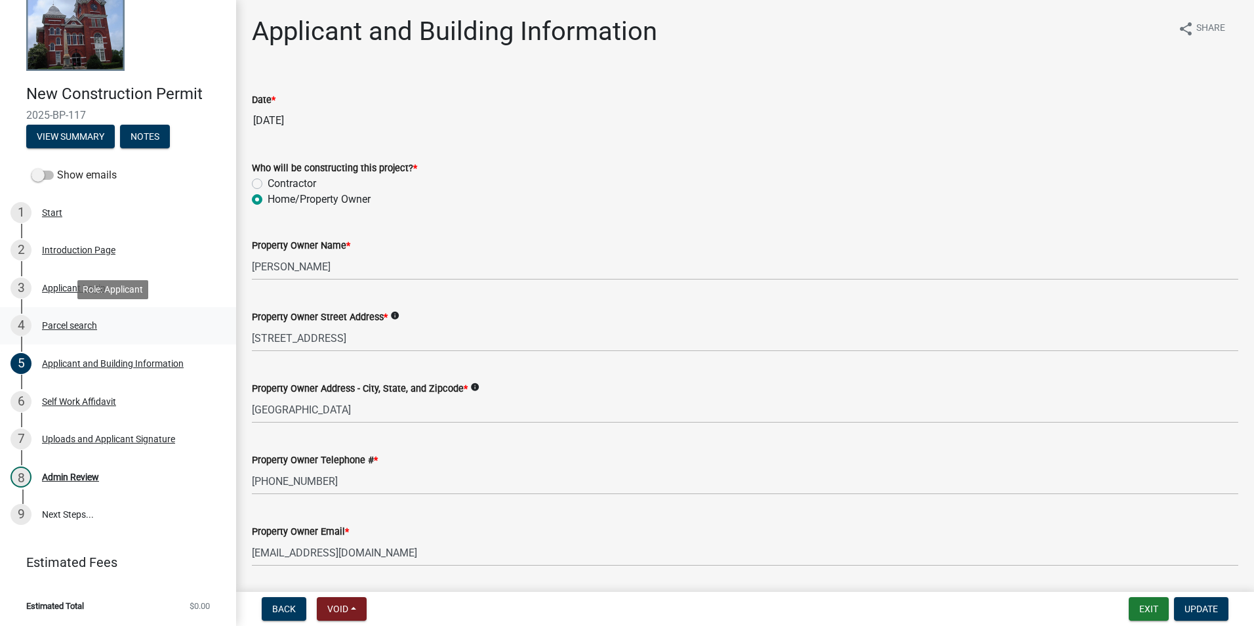
click at [113, 312] on link "4 Parcel search" at bounding box center [118, 326] width 236 height 38
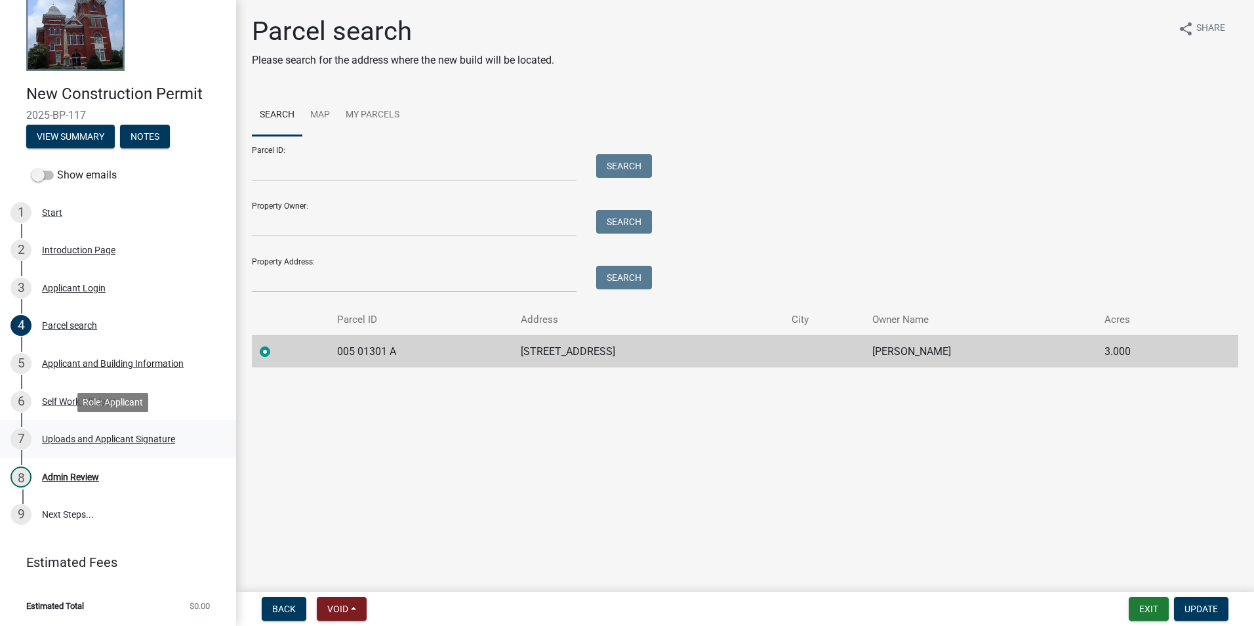
click at [112, 445] on div "7 Uploads and Applicant Signature" at bounding box center [112, 438] width 205 height 21
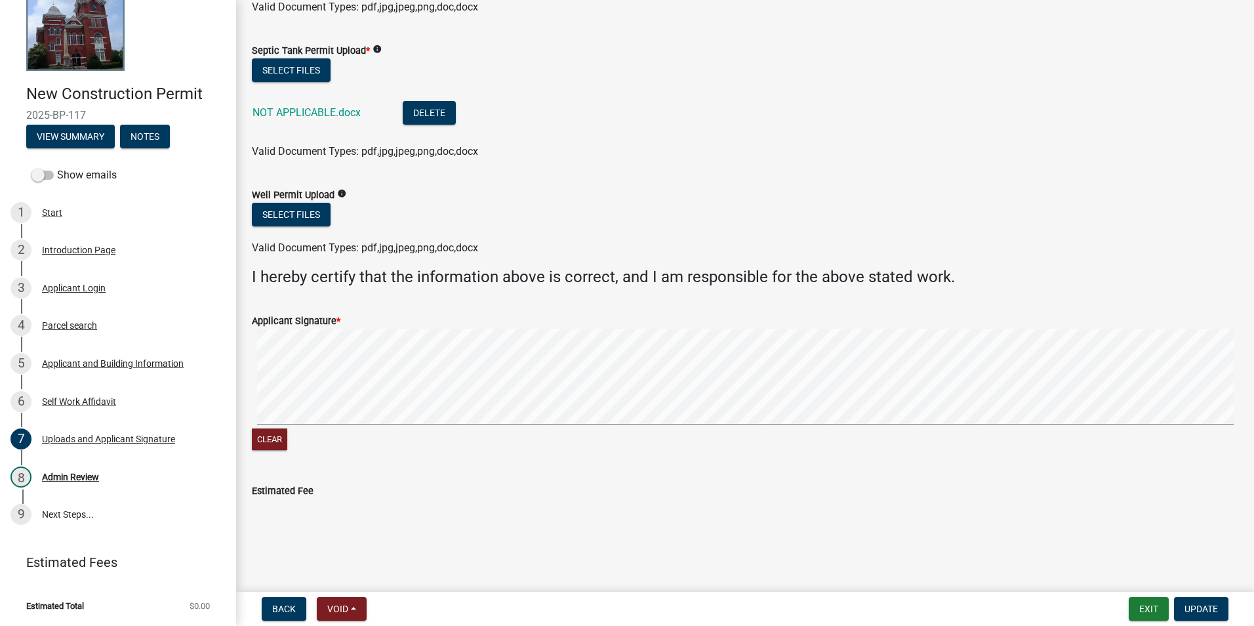
scroll to position [710, 0]
click at [286, 617] on button "Back" at bounding box center [284, 609] width 45 height 24
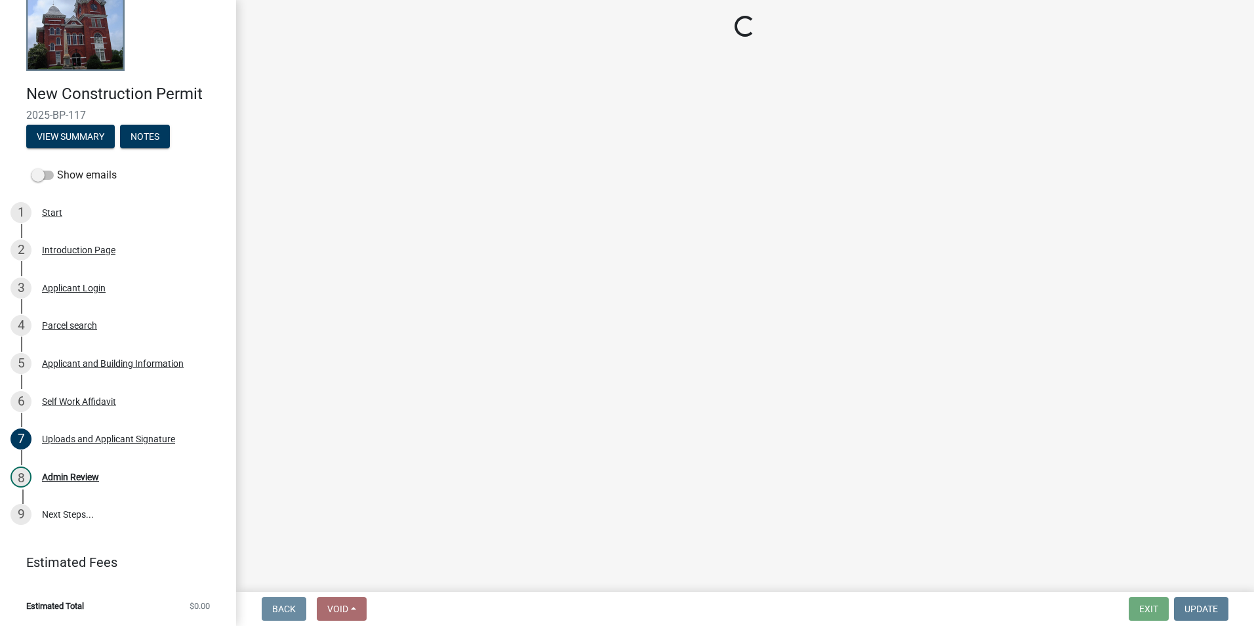
scroll to position [0, 0]
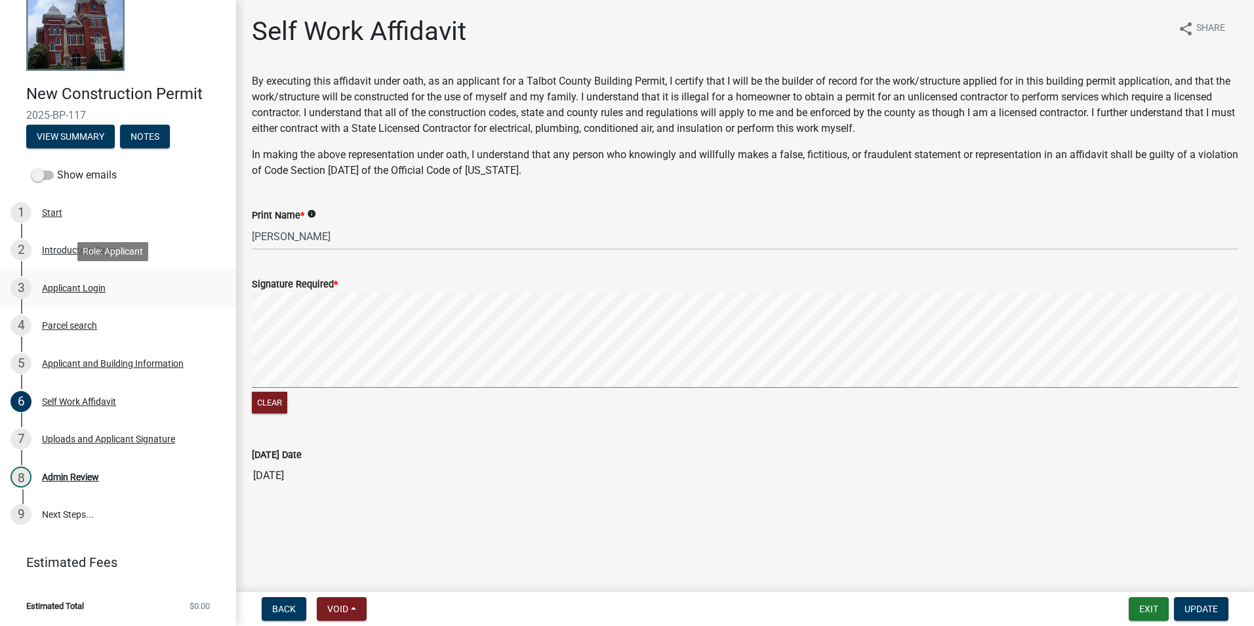
click at [75, 284] on div "Applicant Login" at bounding box center [74, 287] width 64 height 9
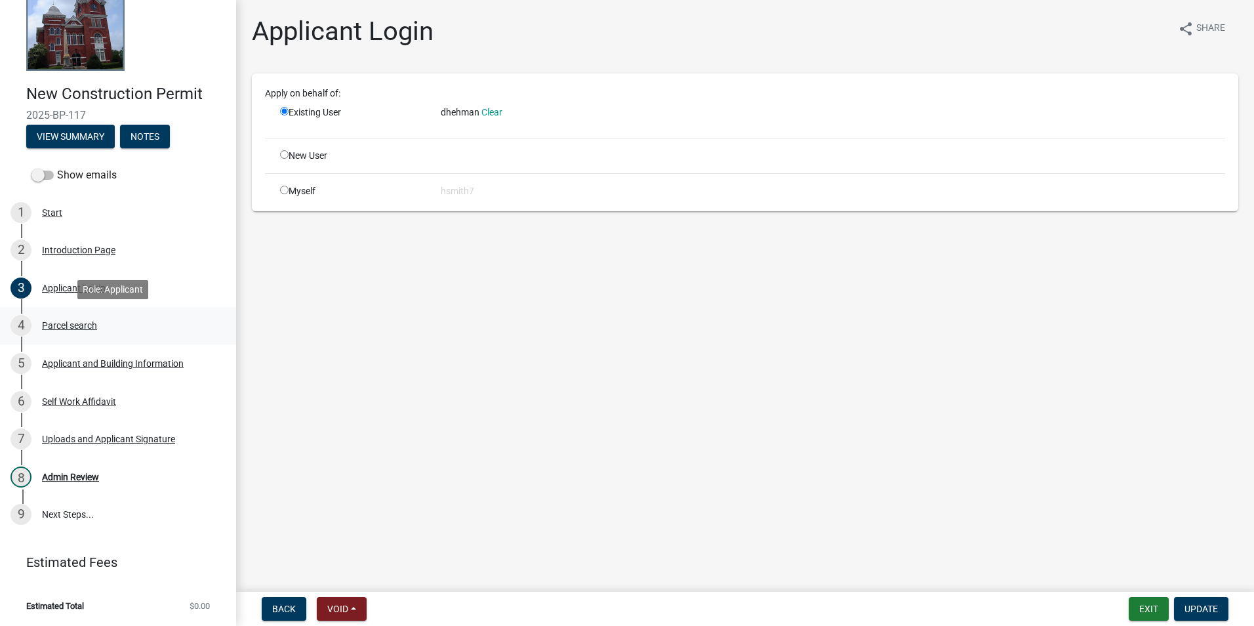
click at [110, 321] on div "4 Parcel search" at bounding box center [112, 325] width 205 height 21
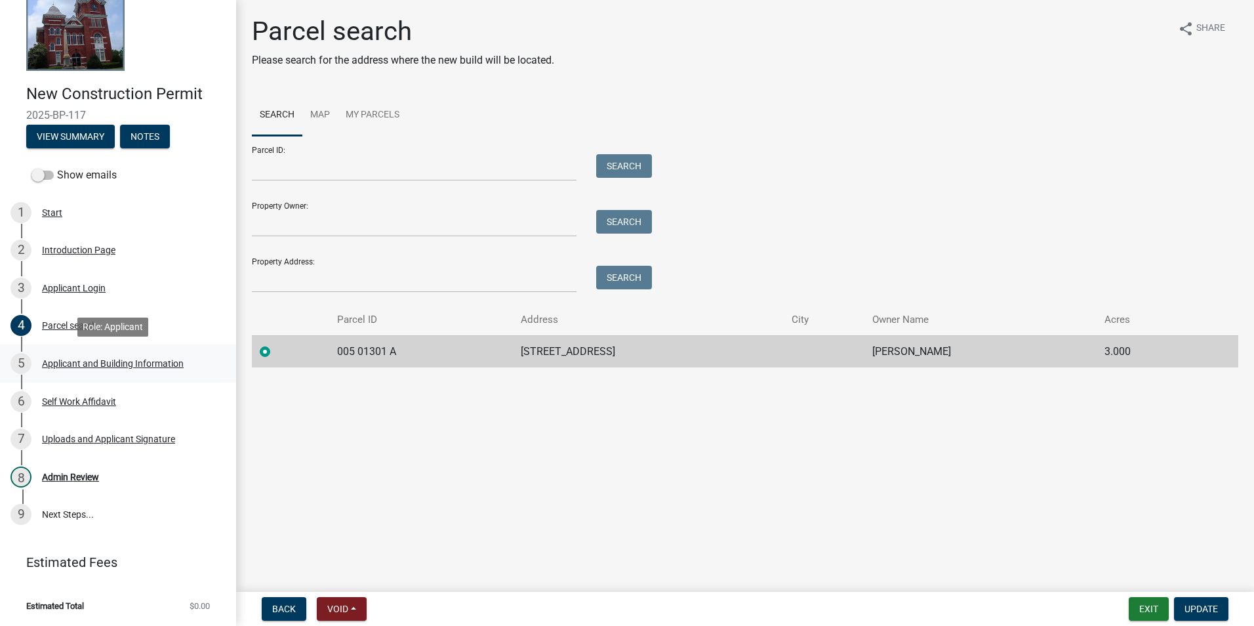
click at [96, 373] on div "5 Applicant and Building Information" at bounding box center [112, 363] width 205 height 21
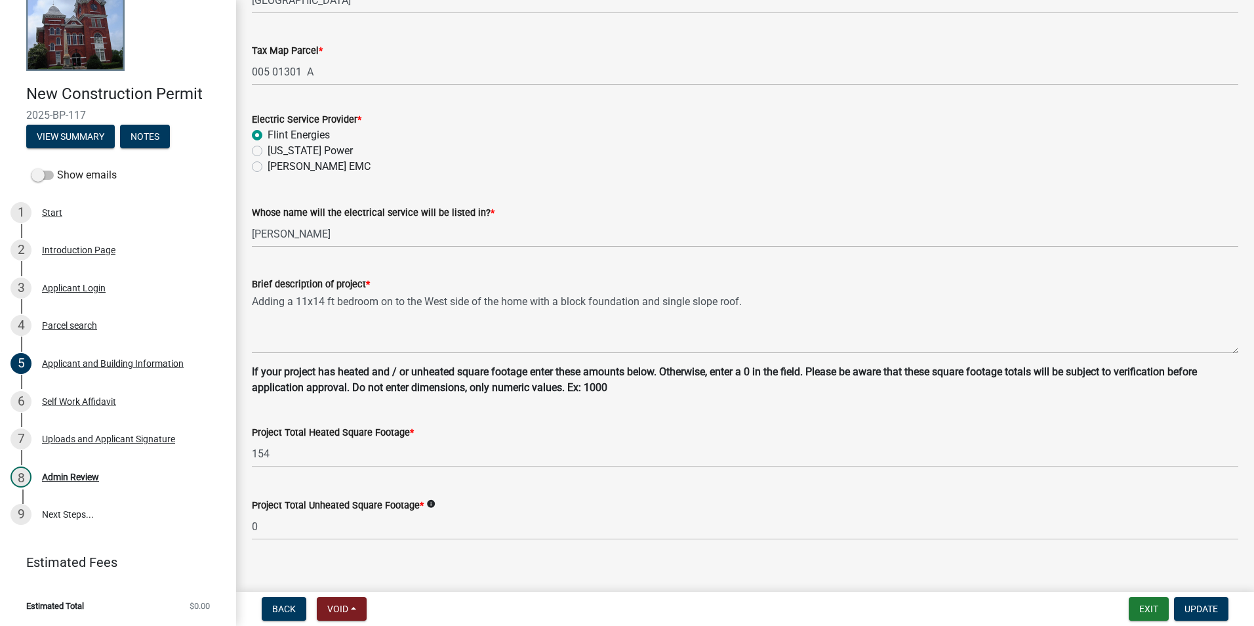
scroll to position [712, 0]
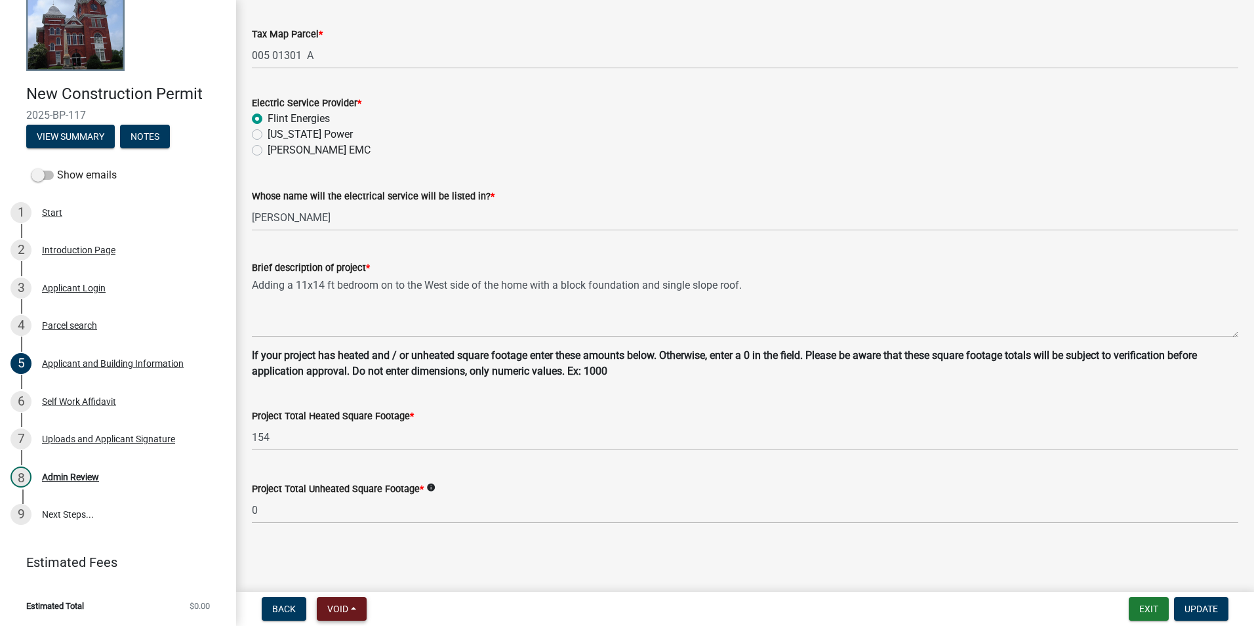
click at [348, 614] on span "Void" at bounding box center [337, 608] width 21 height 10
click at [348, 578] on button "Void" at bounding box center [369, 574] width 105 height 31
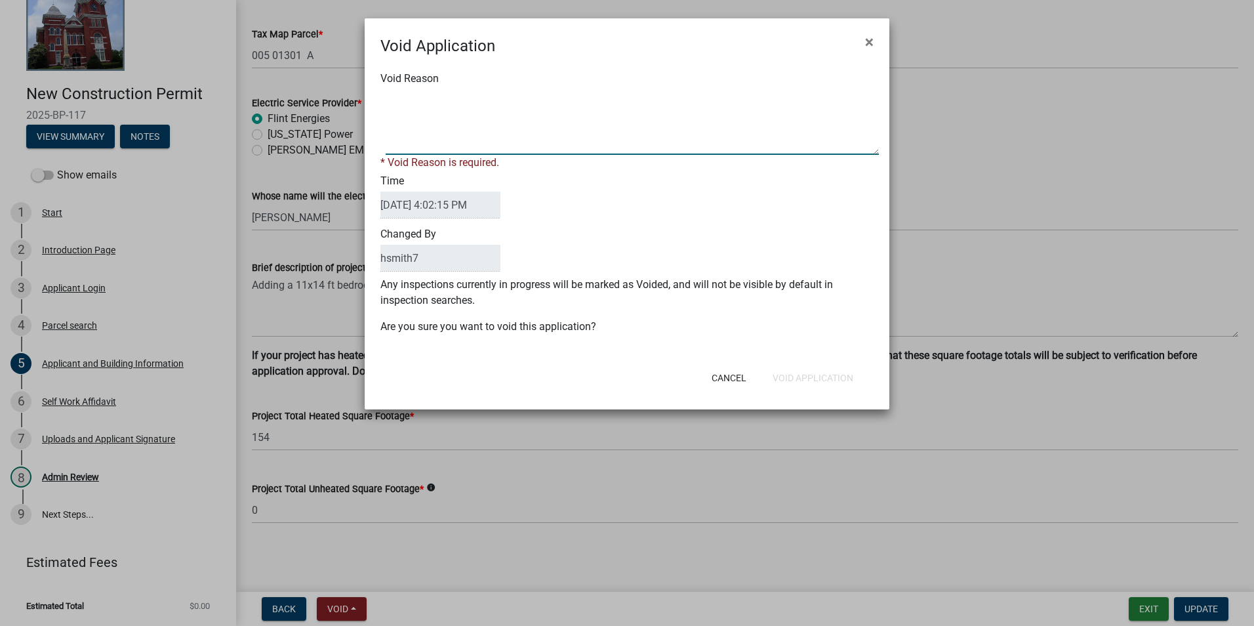
click at [487, 134] on textarea "Void Reason" at bounding box center [632, 122] width 493 height 66
type textarea "customer was not ready tp"
click at [713, 372] on button "Cancel" at bounding box center [729, 378] width 56 height 24
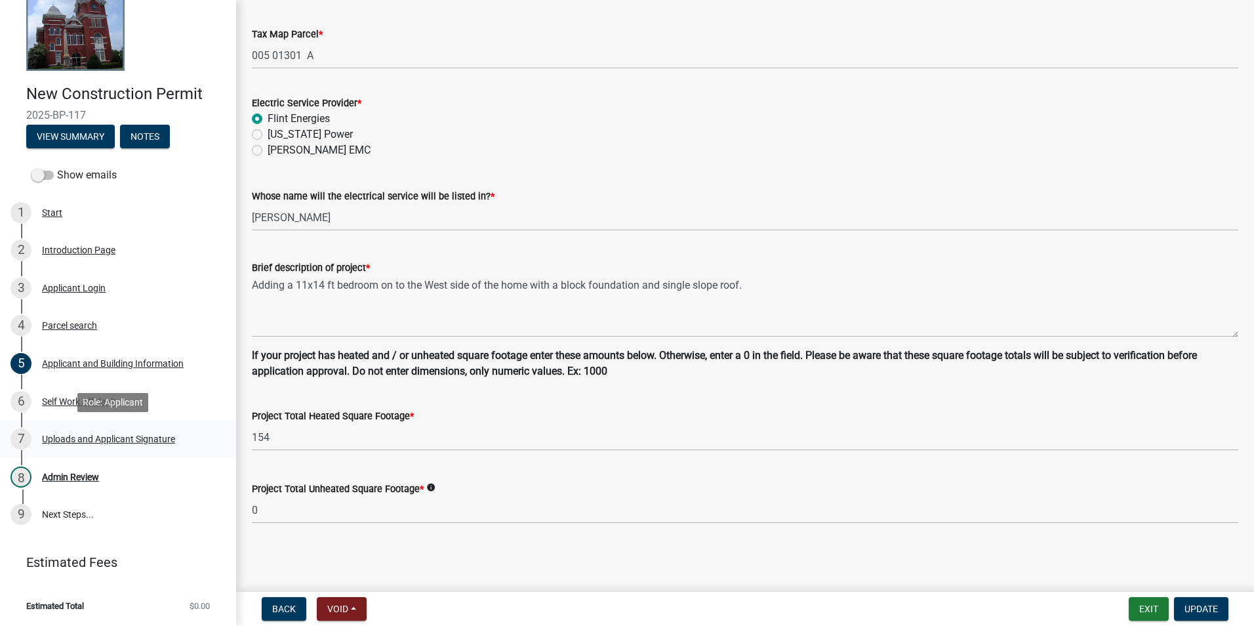
click at [101, 445] on div "7 Uploads and Applicant Signature" at bounding box center [112, 438] width 205 height 21
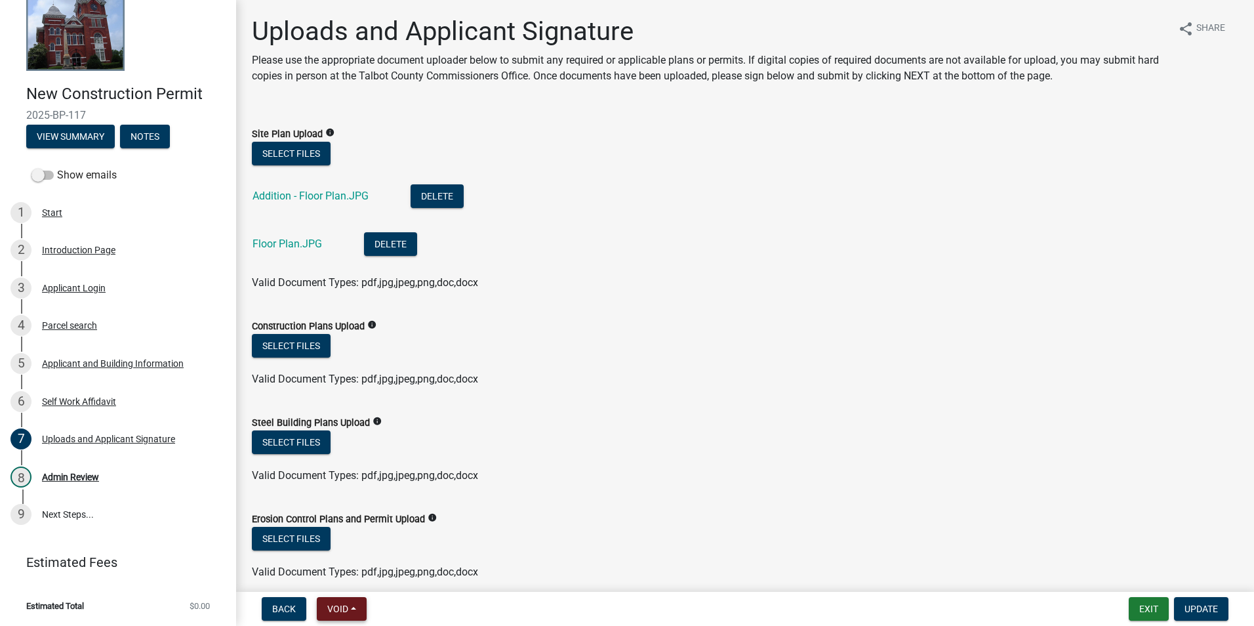
click at [331, 613] on span "Void" at bounding box center [337, 608] width 21 height 10
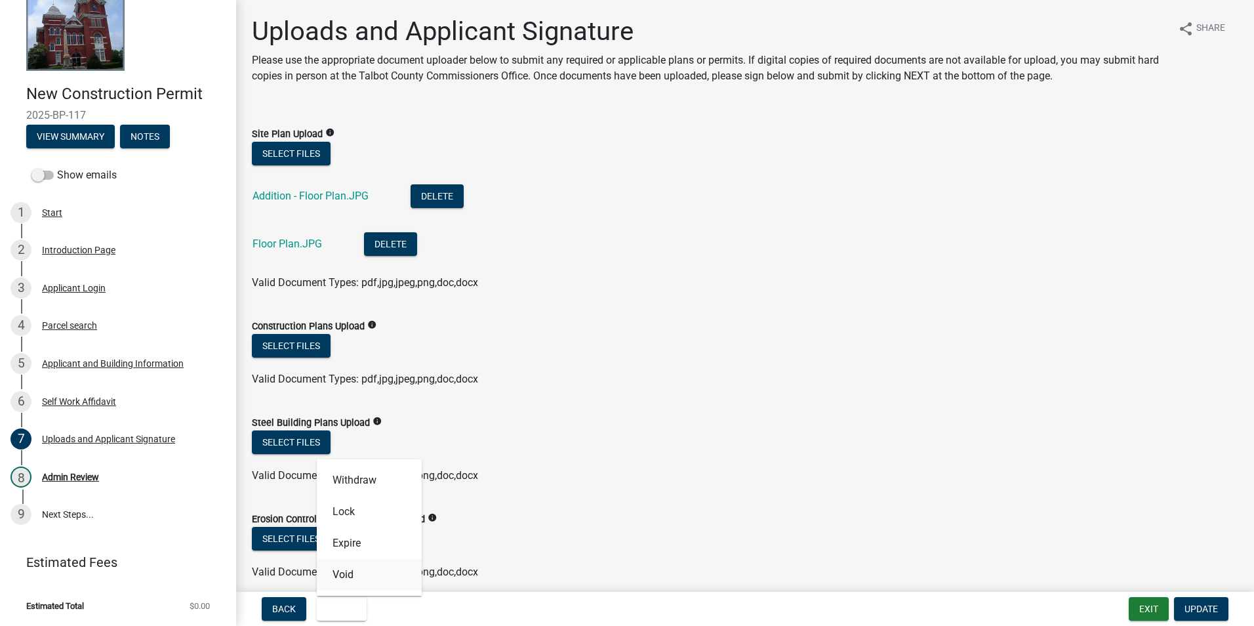
click at [340, 573] on button "Void" at bounding box center [369, 574] width 105 height 31
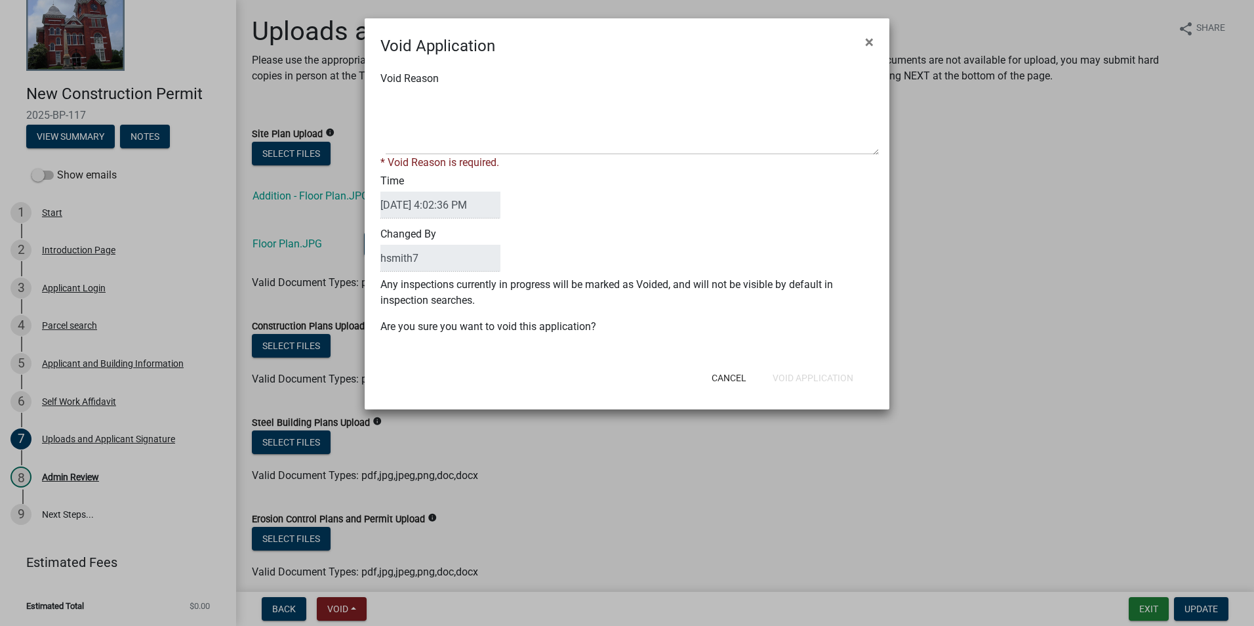
click at [504, 157] on div "* Void Reason is required." at bounding box center [626, 163] width 493 height 16
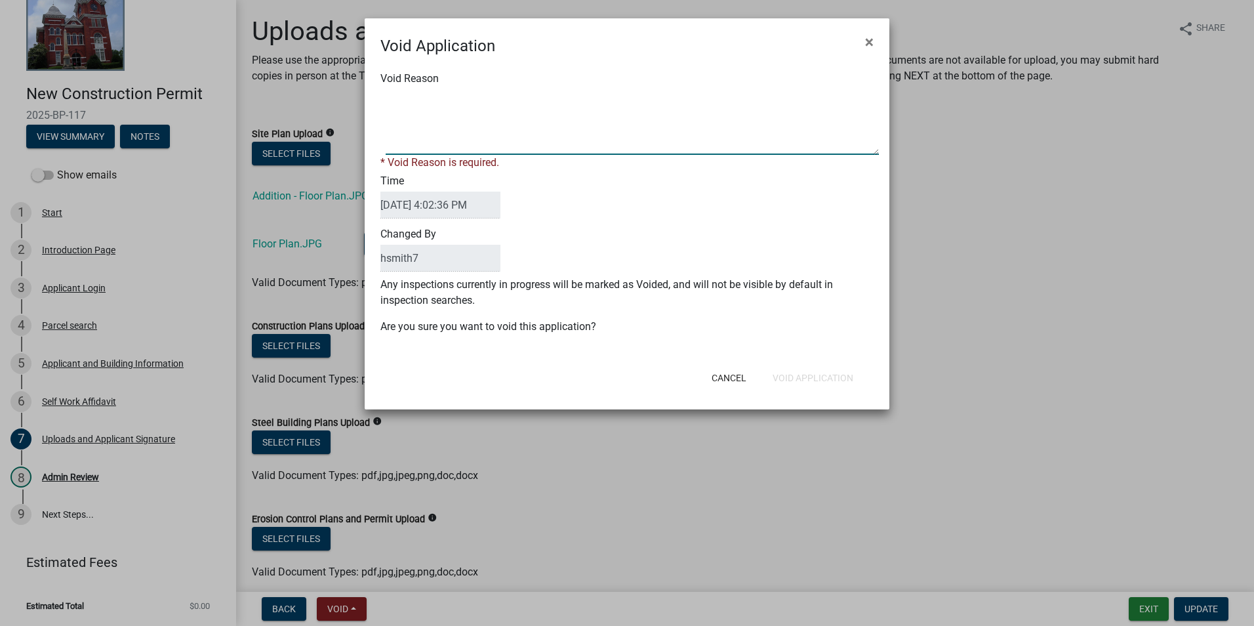
click at [499, 124] on textarea "Void Reason" at bounding box center [632, 122] width 493 height 66
type textarea "customer"
click at [878, 42] on button "×" at bounding box center [870, 42] width 30 height 37
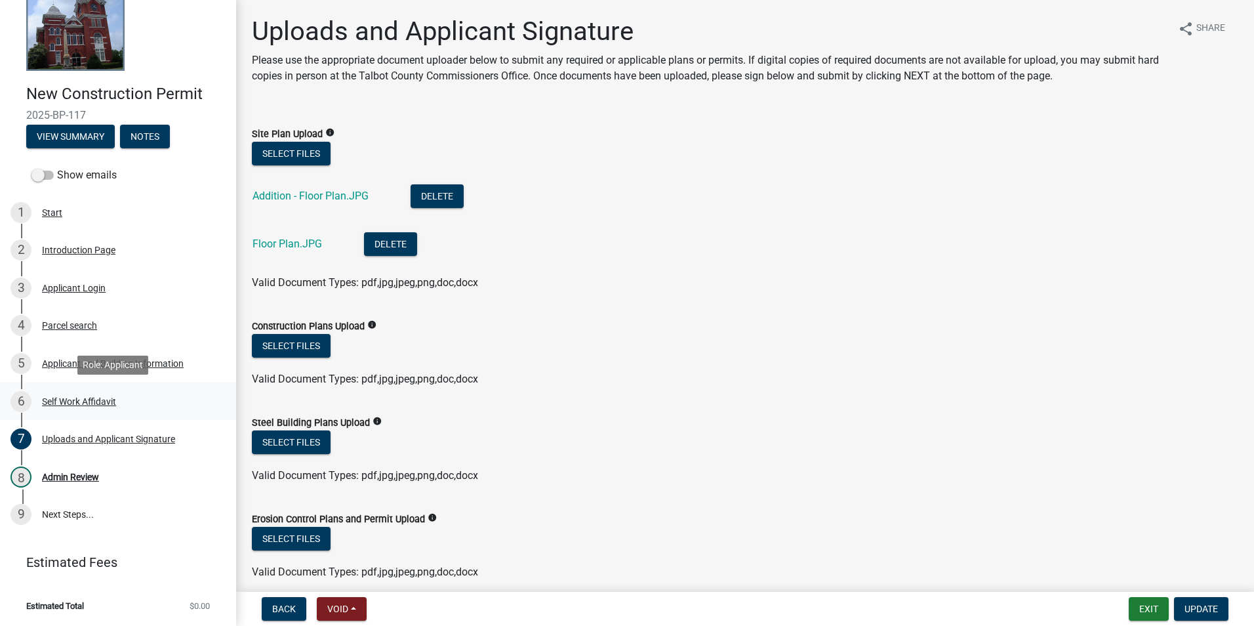
click at [124, 419] on link "6 Self Work Affidavit" at bounding box center [118, 401] width 236 height 38
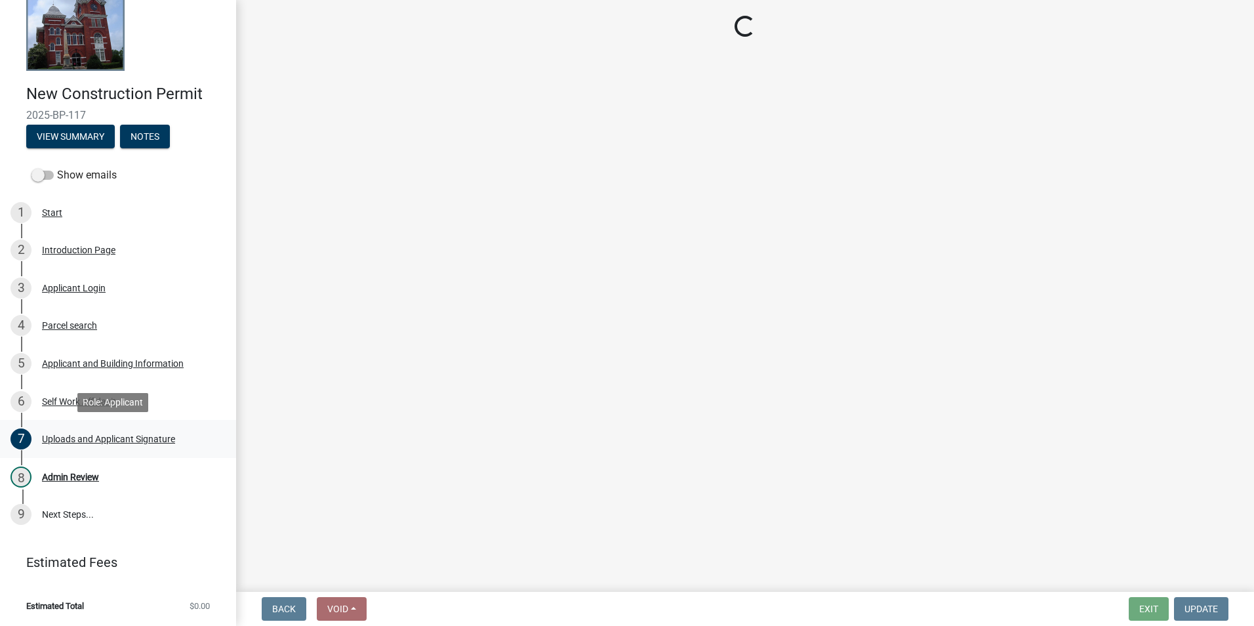
click at [127, 437] on div "Uploads and Applicant Signature" at bounding box center [108, 438] width 133 height 9
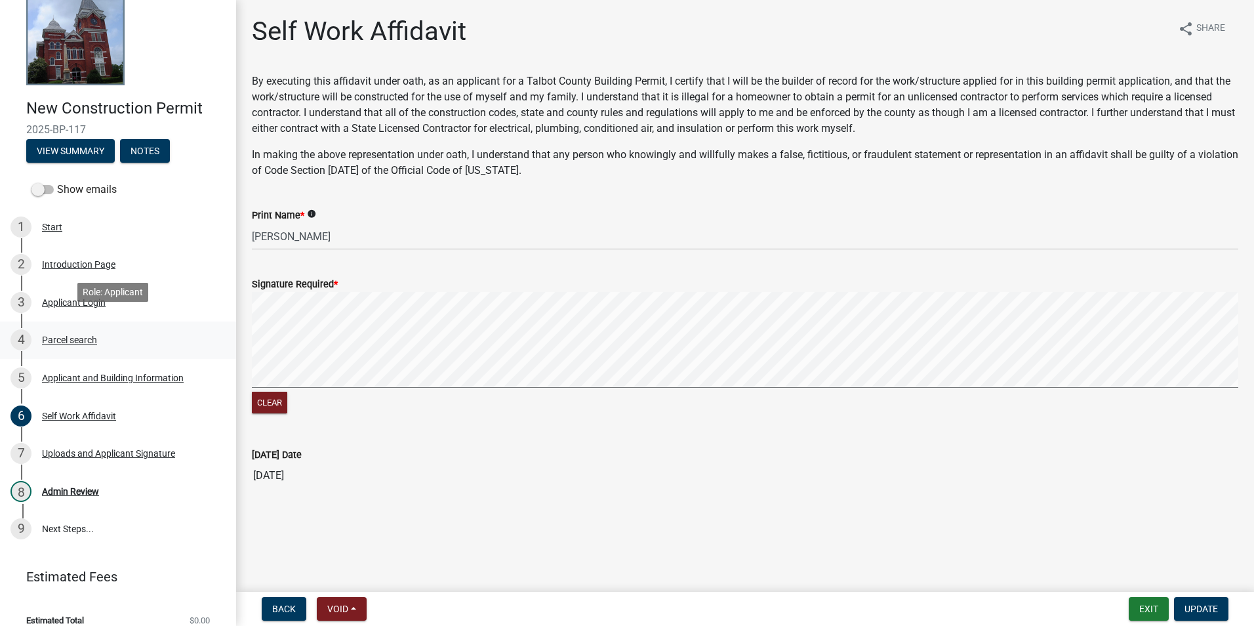
scroll to position [41, 0]
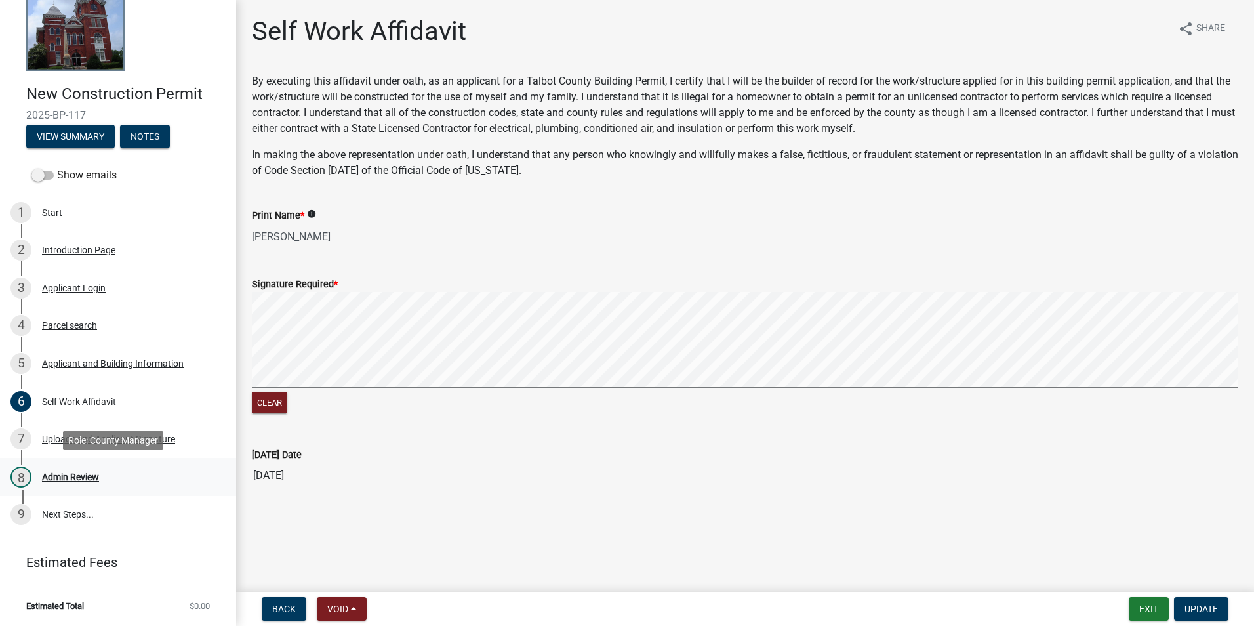
click at [133, 481] on div "8 Admin Review" at bounding box center [112, 476] width 205 height 21
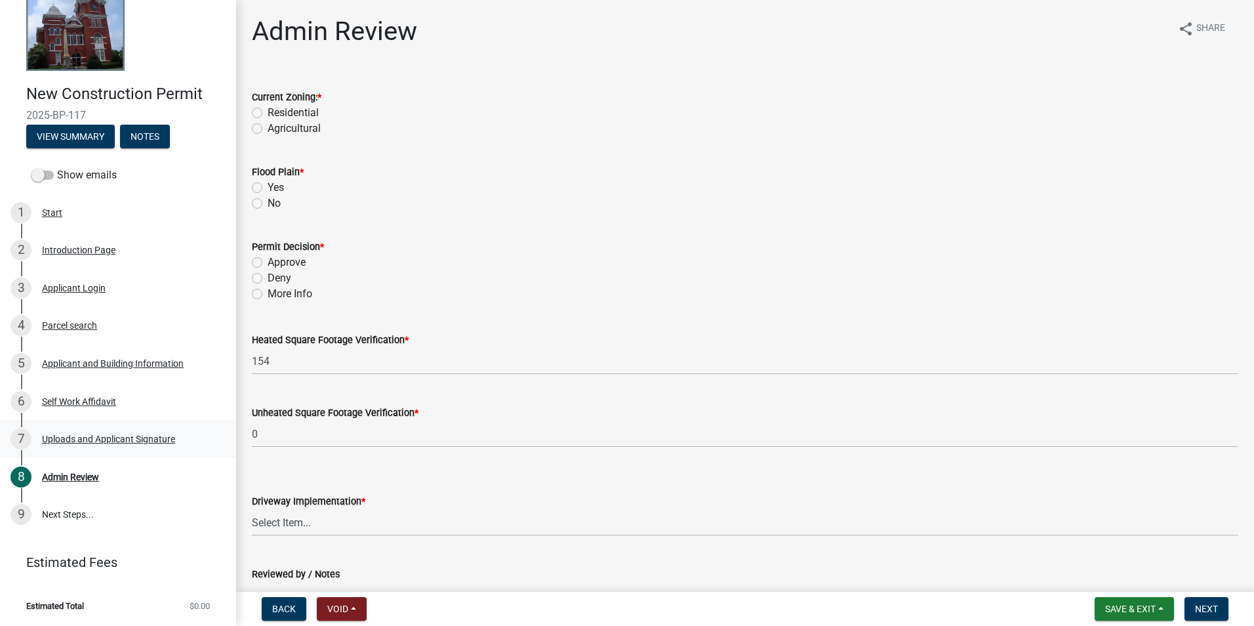
click at [147, 438] on div "Uploads and Applicant Signature" at bounding box center [108, 438] width 133 height 9
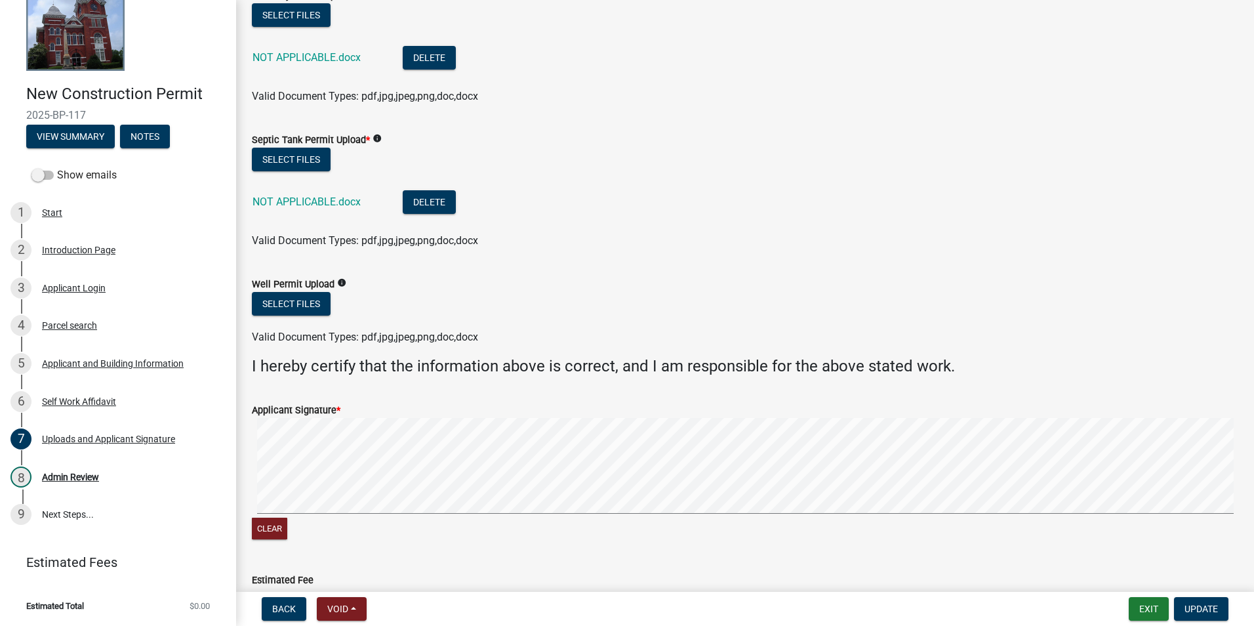
scroll to position [710, 0]
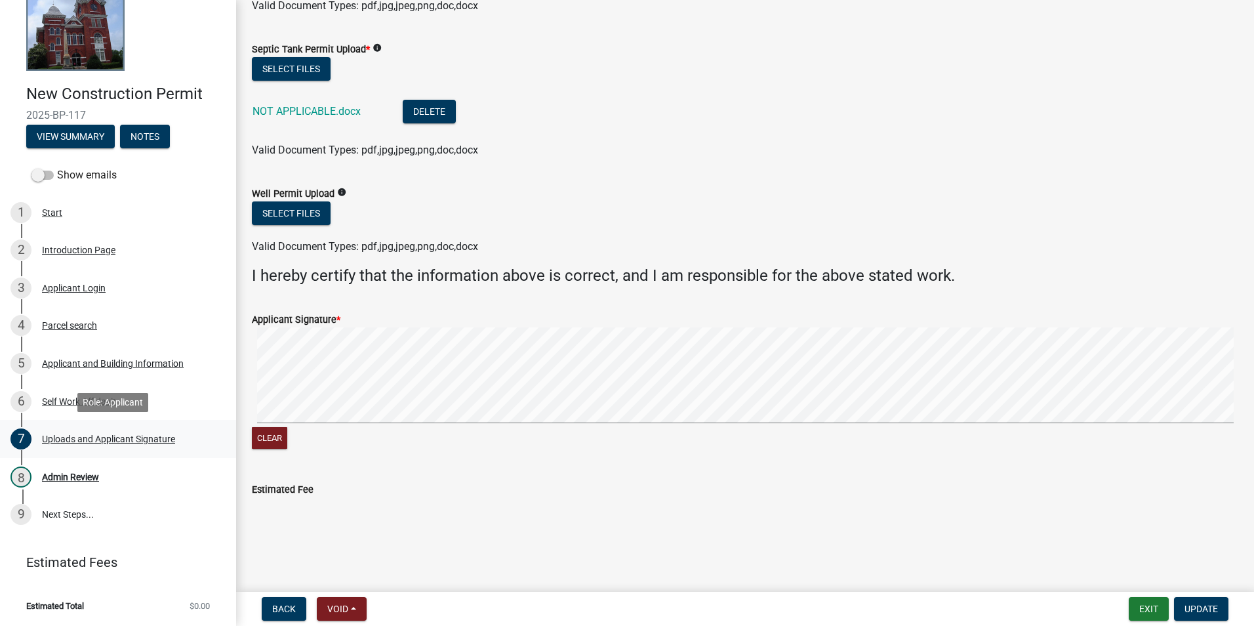
click at [96, 453] on link "7 Uploads and Applicant Signature" at bounding box center [118, 439] width 236 height 38
click at [333, 602] on button "Void" at bounding box center [342, 609] width 50 height 24
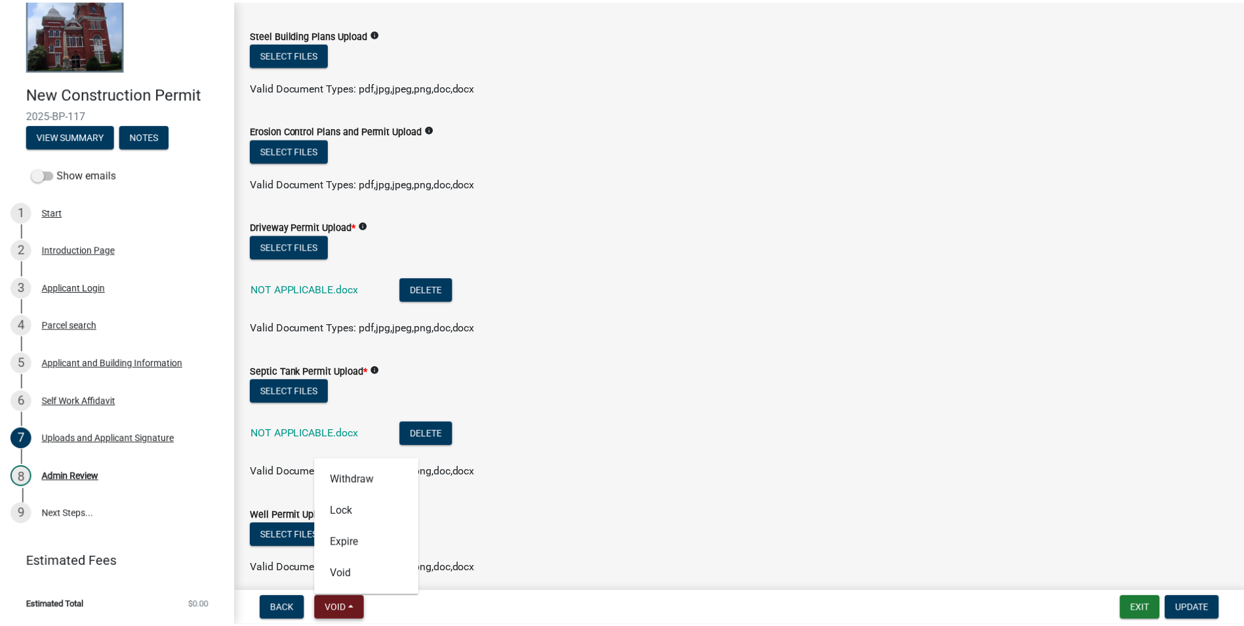
scroll to position [394, 0]
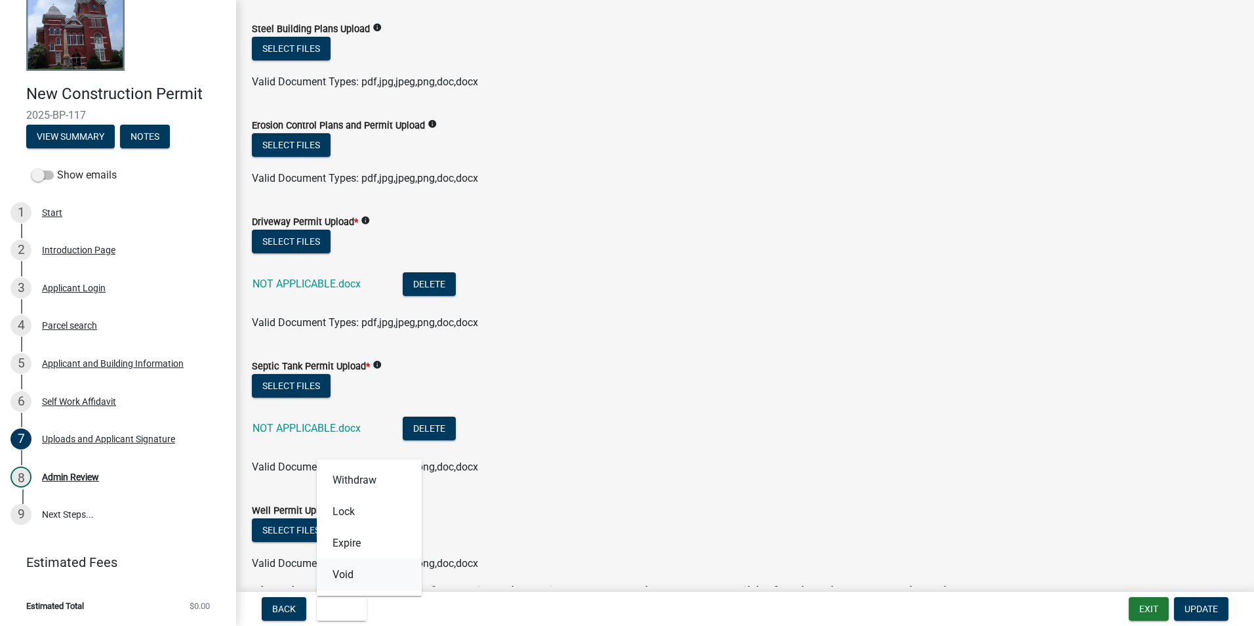
click at [347, 565] on button "Void" at bounding box center [369, 574] width 105 height 31
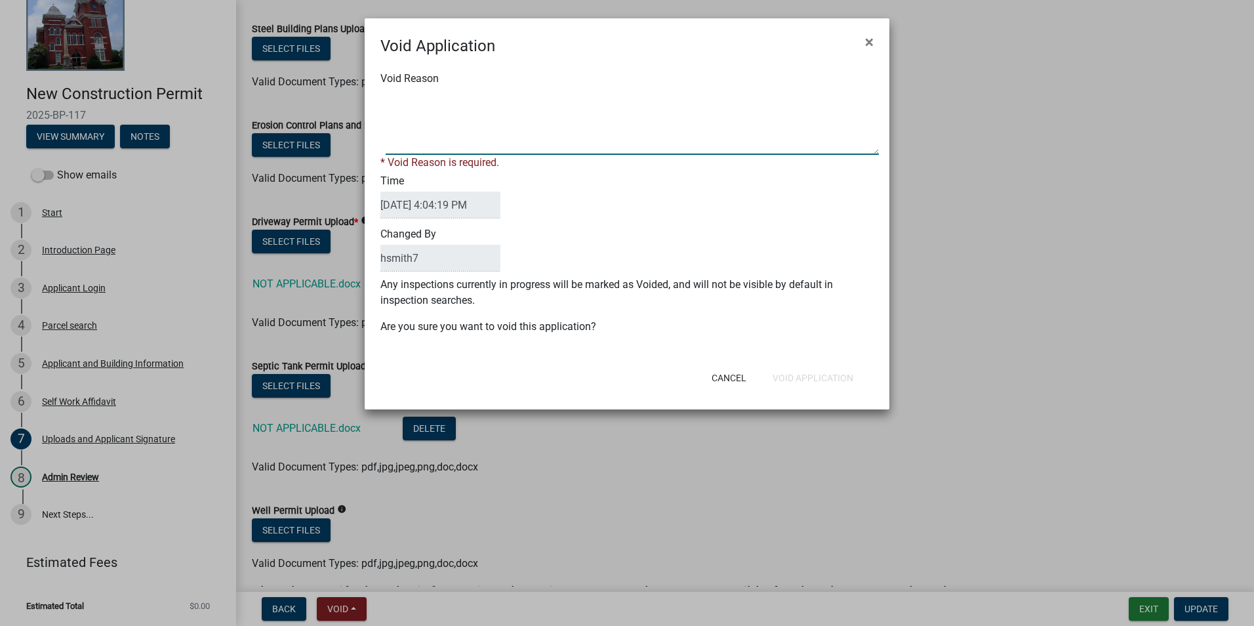
click at [543, 123] on textarea "Void Reason" at bounding box center [632, 122] width 493 height 66
type textarea "customer would like to void due to incorrect documentation uploaded on permit"
click at [820, 383] on div "Void Application × Void Reason * Void Reason is required. Time 10/06/2025 4:04:…" at bounding box center [627, 213] width 525 height 391
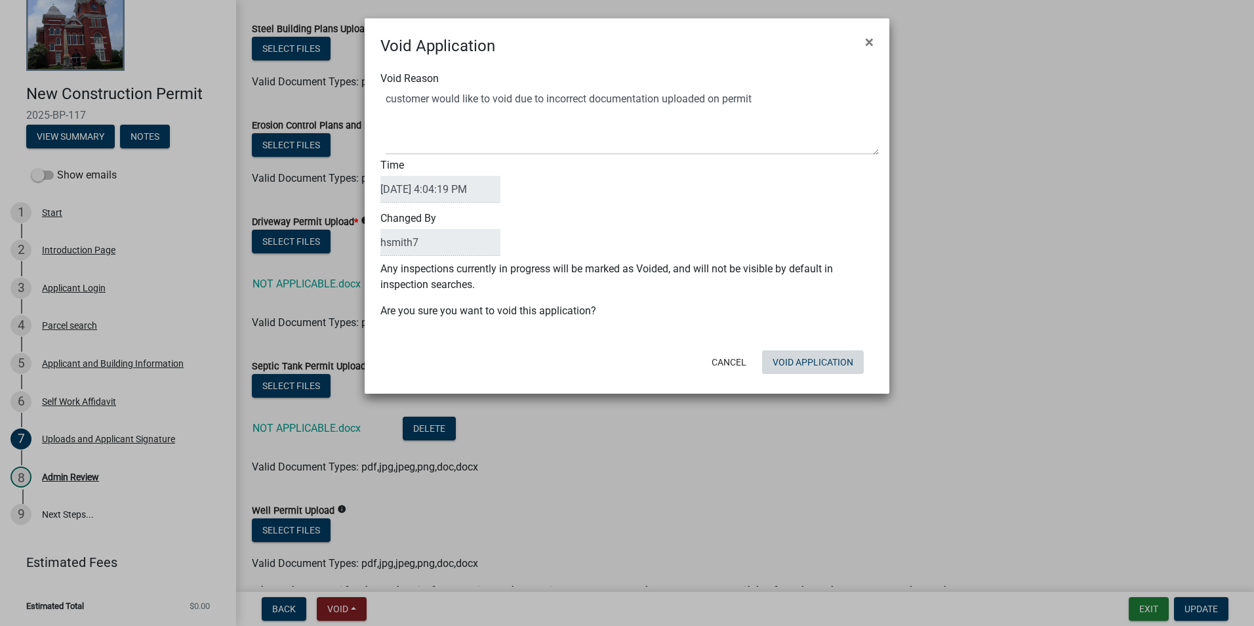
click at [817, 359] on button "Void Application" at bounding box center [813, 362] width 102 height 24
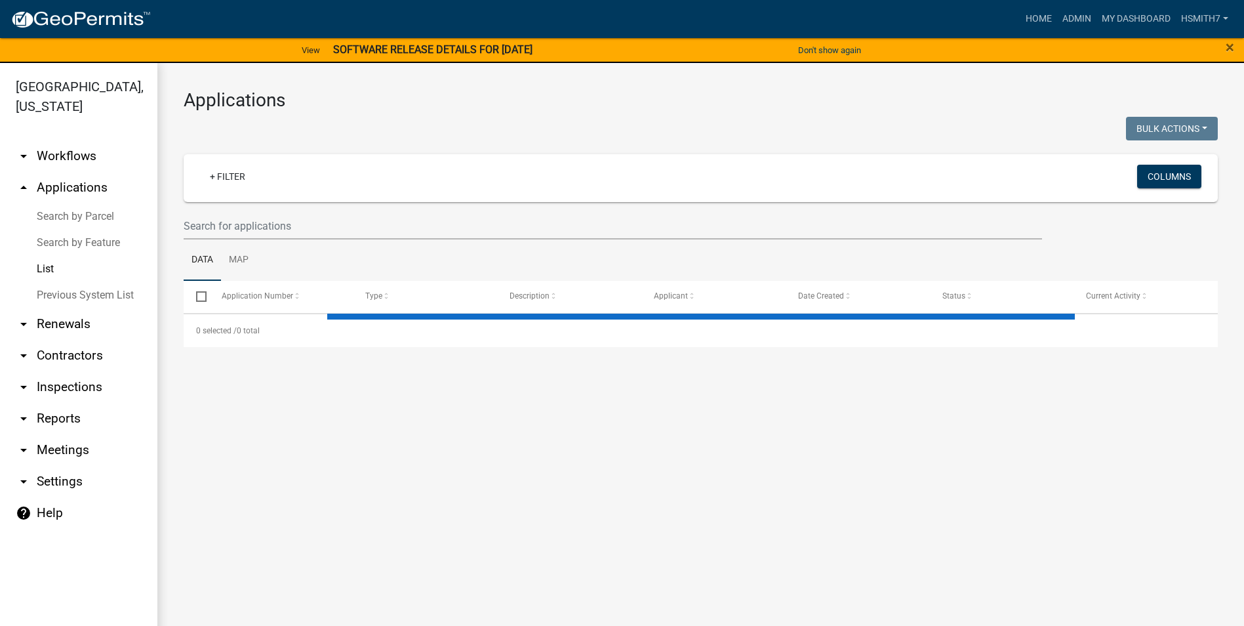
select select "3: 100"
